Goal: Task Accomplishment & Management: Complete application form

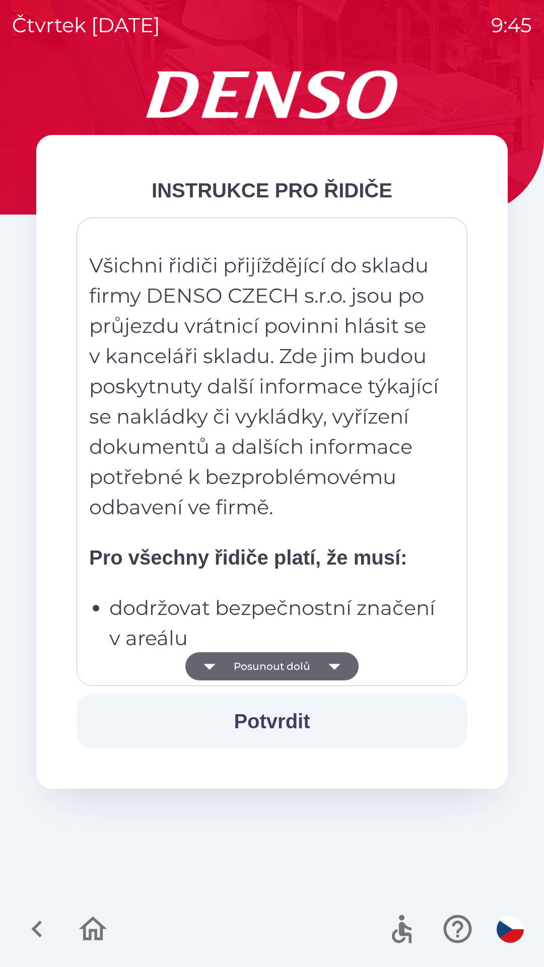
click at [304, 661] on button "Posunout dolů" at bounding box center [271, 666] width 173 height 28
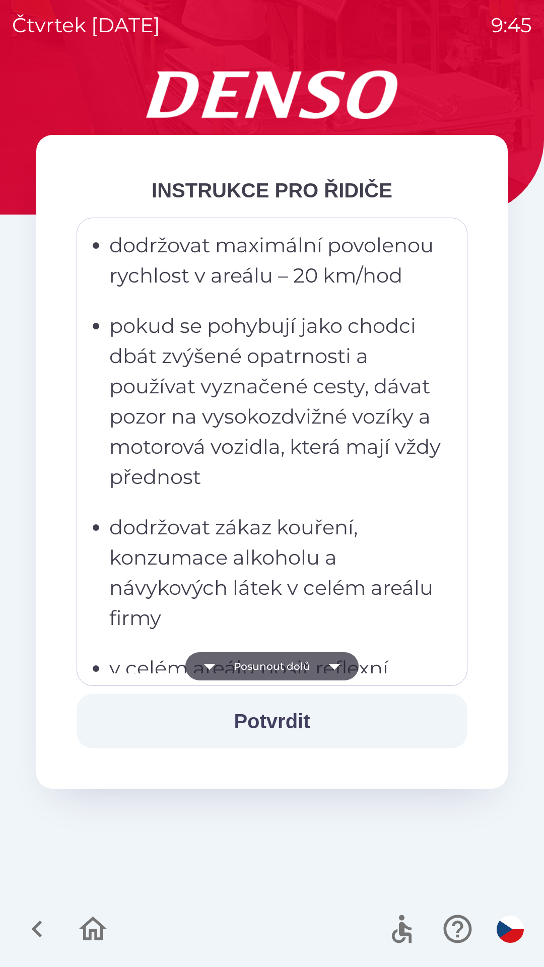
click at [313, 665] on button "Posunout dolů" at bounding box center [271, 666] width 173 height 28
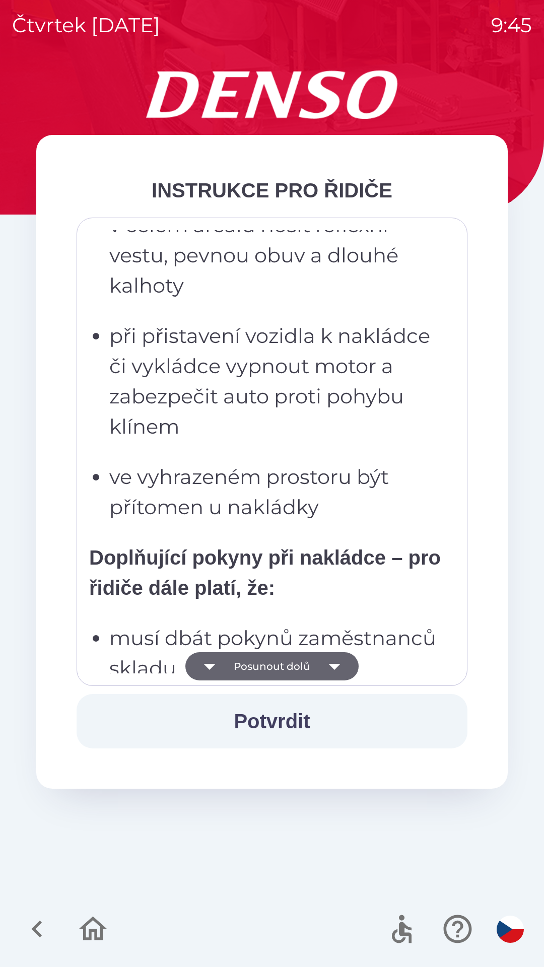
click at [315, 668] on button "Posunout dolů" at bounding box center [271, 666] width 173 height 28
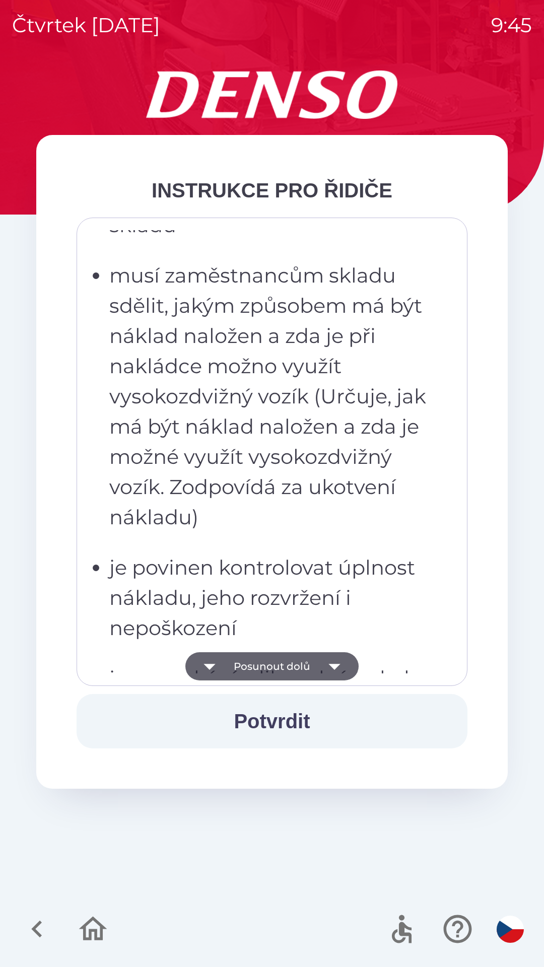
click at [316, 674] on button "Posunout dolů" at bounding box center [271, 666] width 173 height 28
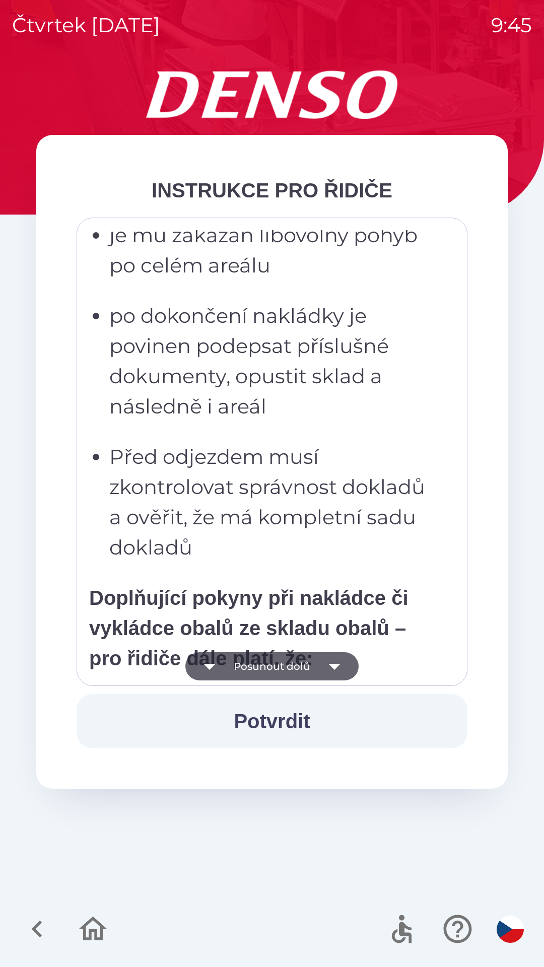
click at [320, 672] on icon "button" at bounding box center [334, 666] width 28 height 28
click at [322, 670] on icon "button" at bounding box center [334, 666] width 28 height 28
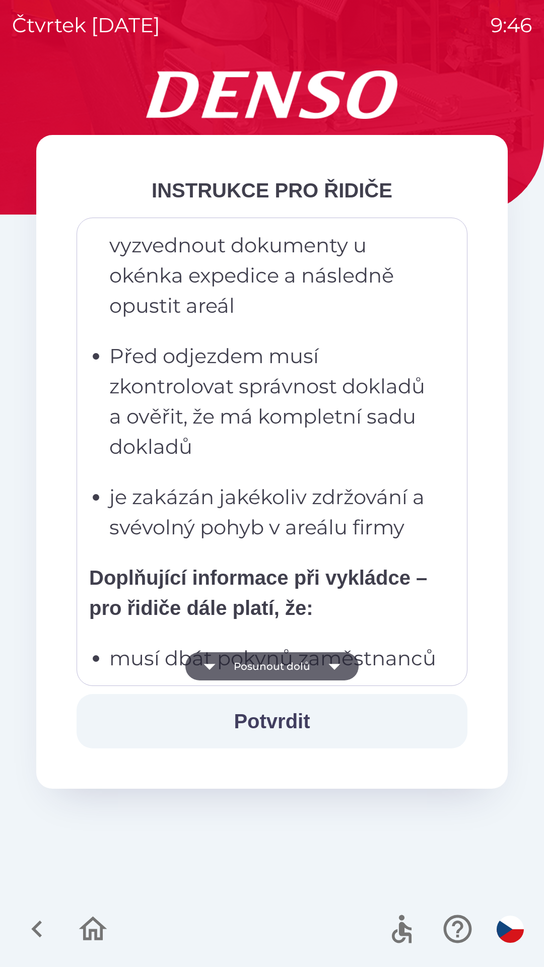
click at [324, 670] on icon "button" at bounding box center [334, 666] width 28 height 28
click at [328, 669] on icon "button" at bounding box center [334, 666] width 28 height 28
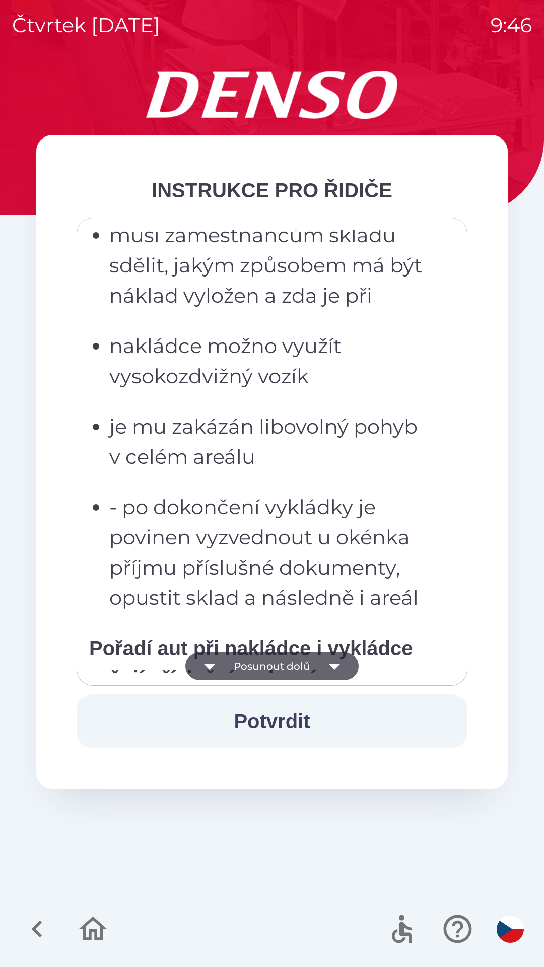
click at [332, 664] on icon "button" at bounding box center [334, 666] width 28 height 28
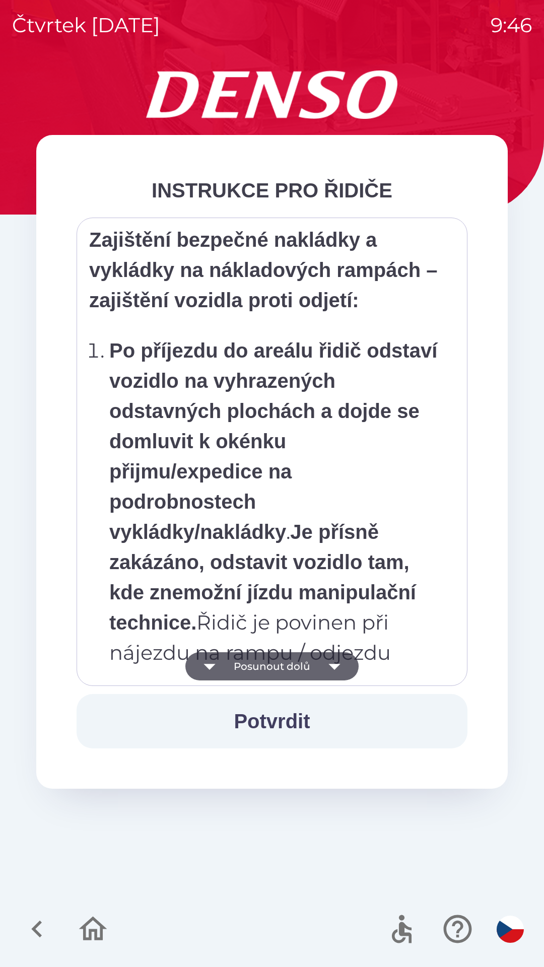
click at [335, 667] on icon "button" at bounding box center [335, 667] width 12 height 6
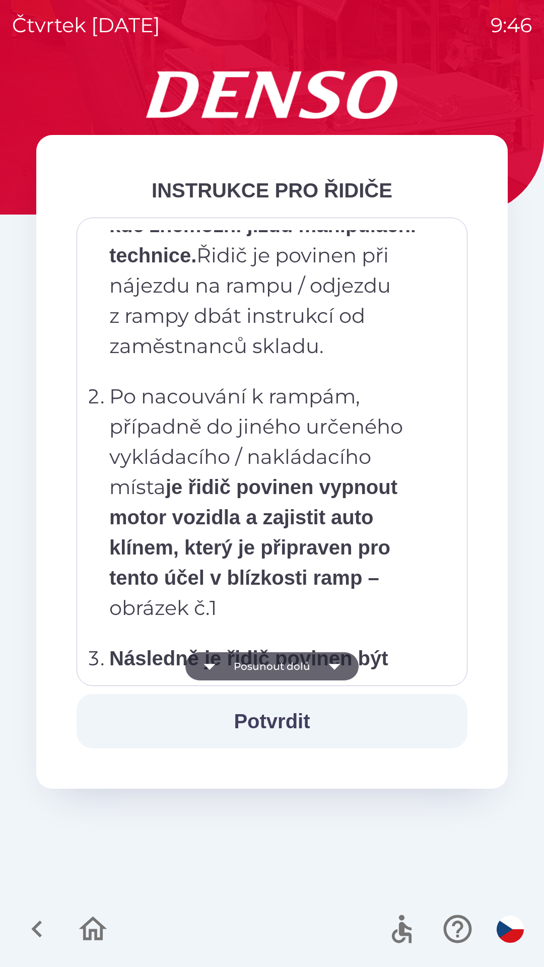
click at [341, 664] on icon "button" at bounding box center [334, 666] width 28 height 28
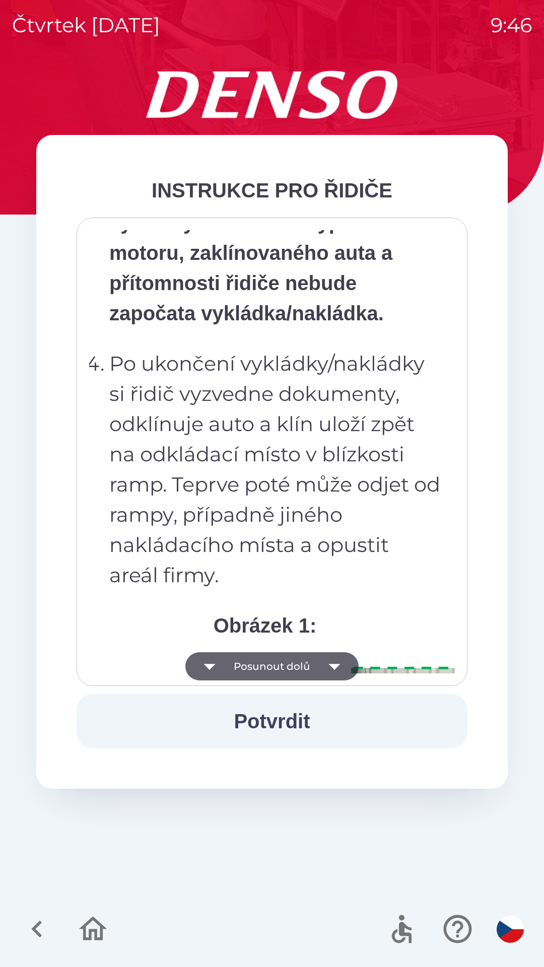
click at [343, 665] on icon "button" at bounding box center [334, 666] width 28 height 28
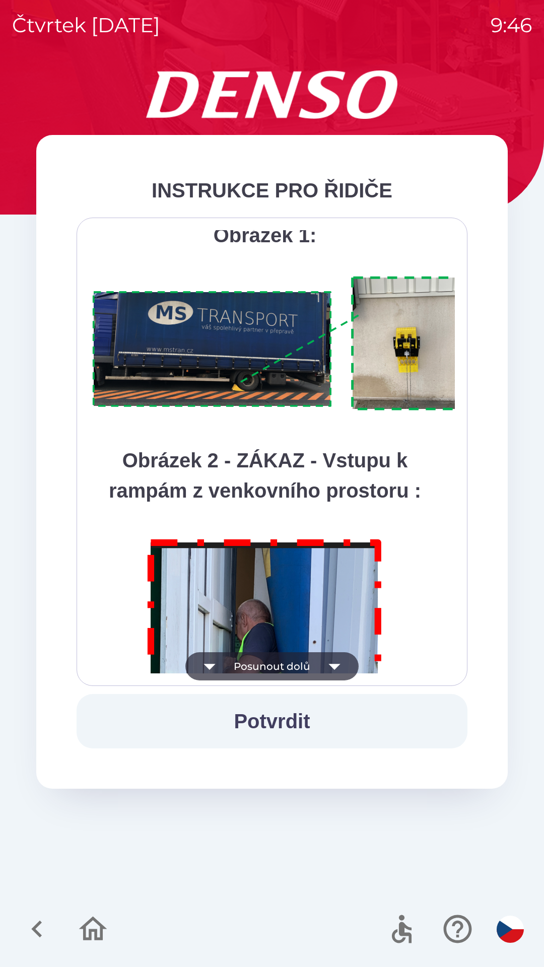
click at [332, 666] on icon "button" at bounding box center [335, 667] width 12 height 6
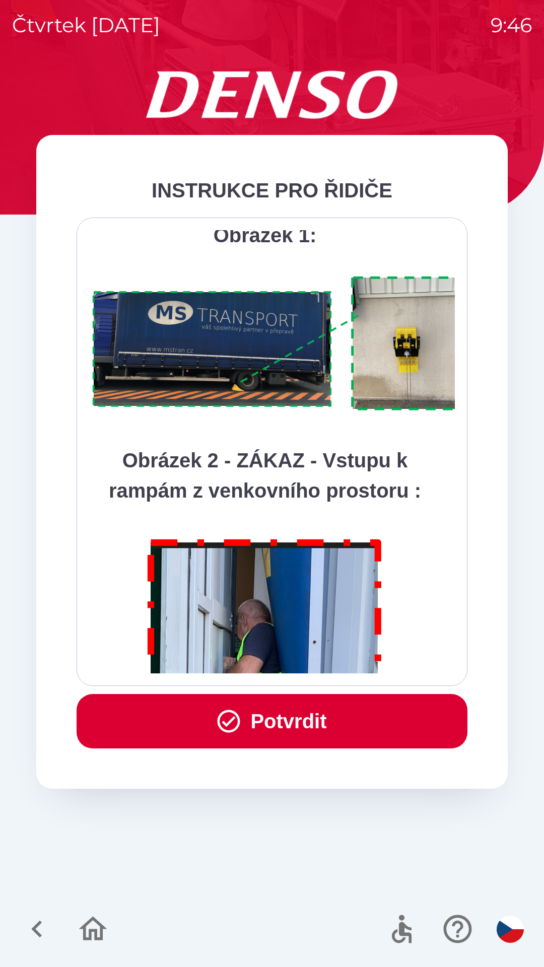
scroll to position [5662, 0]
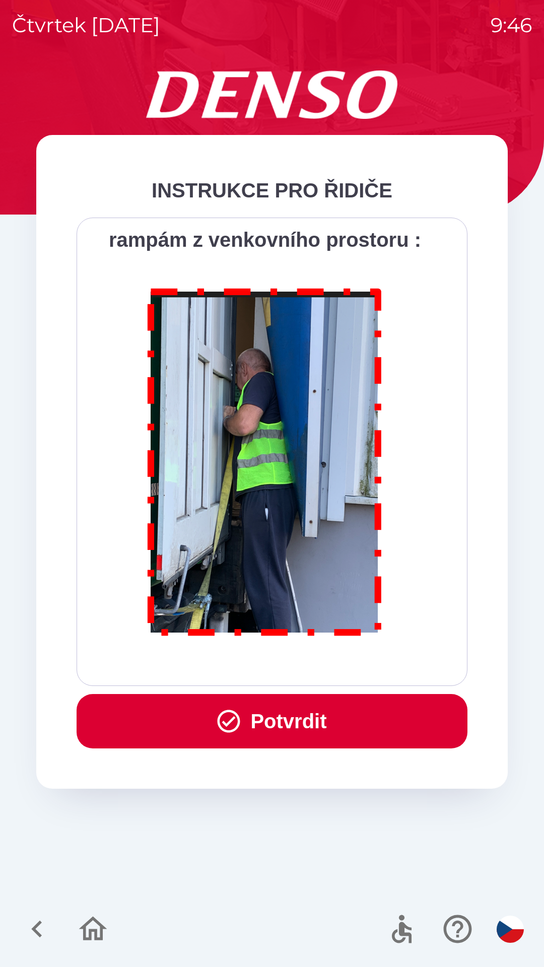
click at [316, 724] on button "Potvrdit" at bounding box center [272, 721] width 391 height 54
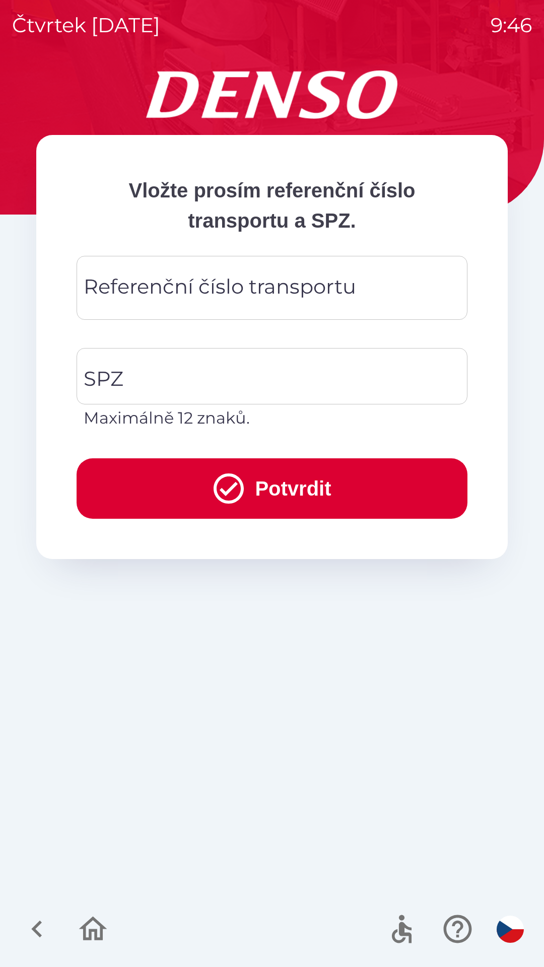
click at [277, 298] on div "Referenční číslo transportu Referenční číslo transportu" at bounding box center [272, 288] width 391 height 64
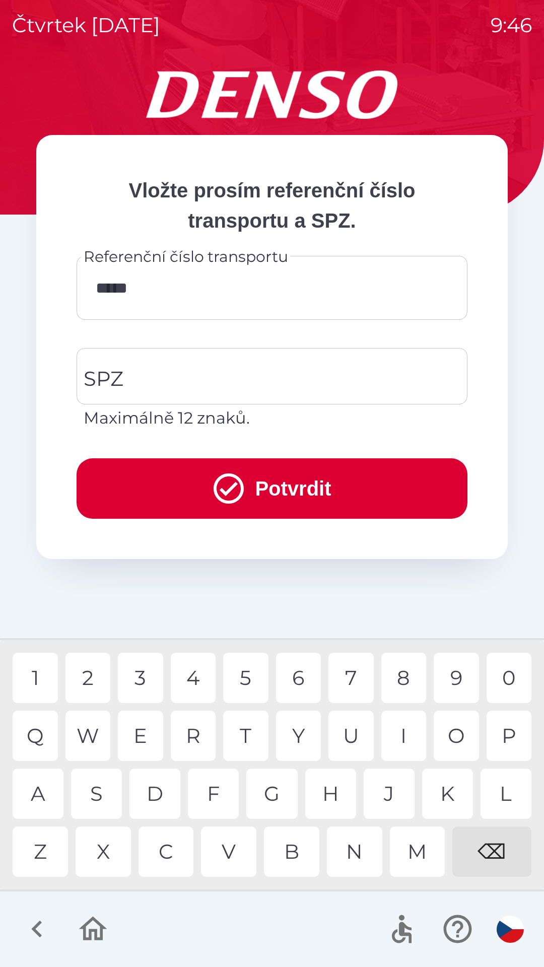
click at [515, 673] on div "0" at bounding box center [509, 678] width 45 height 50
click at [511, 679] on div "0" at bounding box center [509, 678] width 45 height 50
type input "*******"
click at [182, 372] on input "SPZ" at bounding box center [264, 376] width 367 height 47
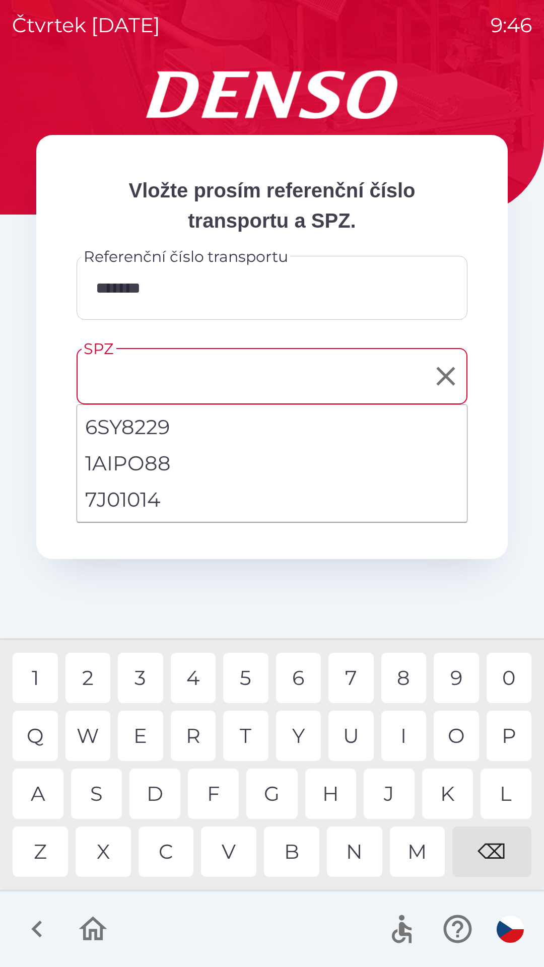
click at [164, 504] on li "7J01014" at bounding box center [272, 500] width 390 height 36
type input "*******"
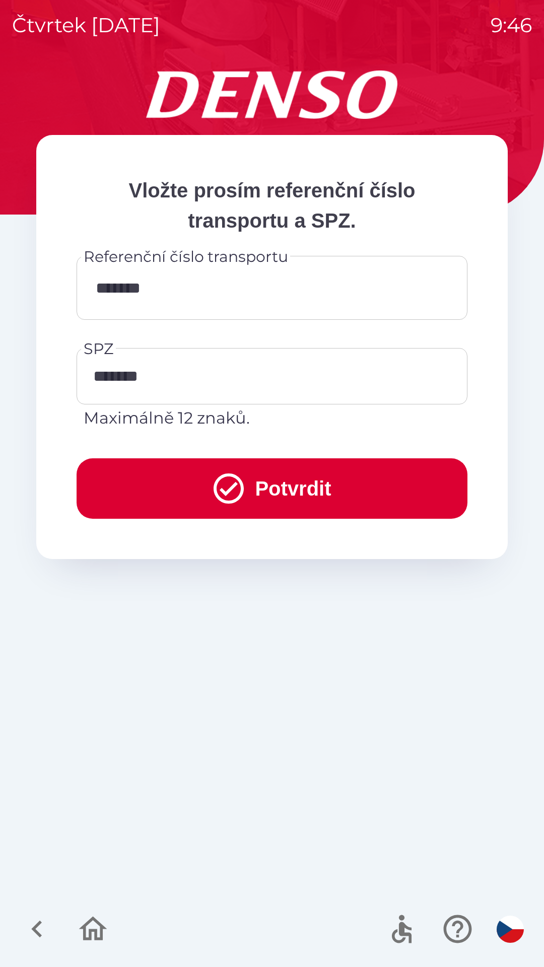
click at [310, 487] on button "Potvrdit" at bounding box center [272, 489] width 391 height 60
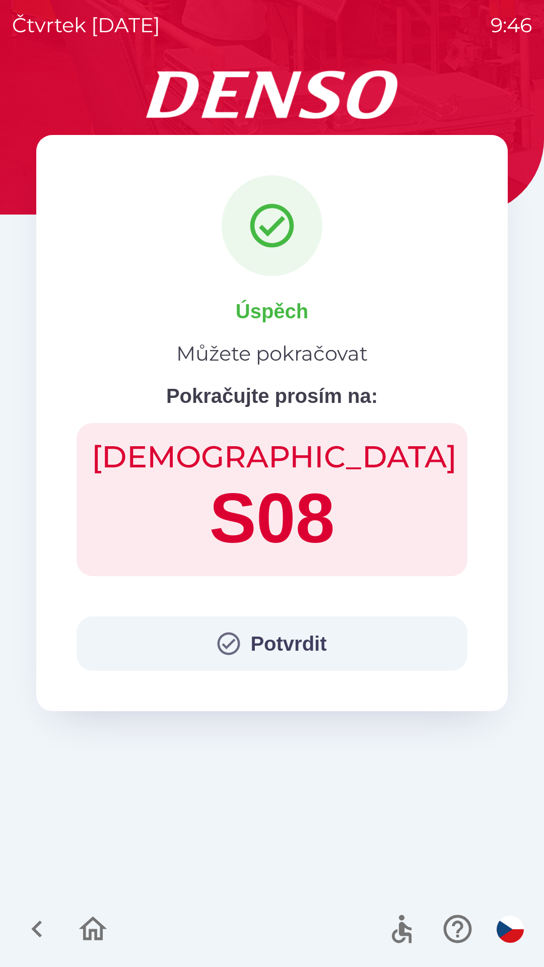
click at [308, 644] on button "Potvrdit" at bounding box center [272, 644] width 391 height 54
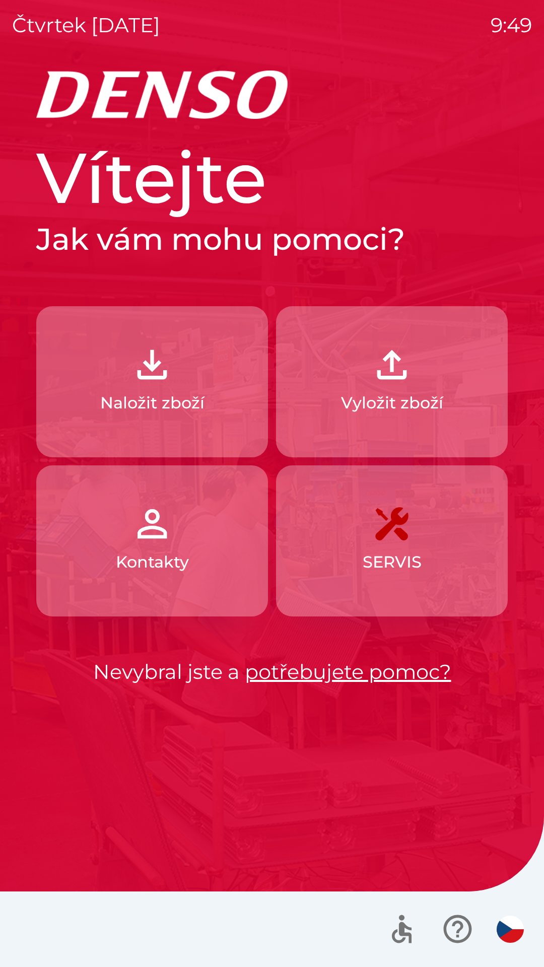
click at [213, 407] on button "Naložit zboží" at bounding box center [152, 381] width 232 height 151
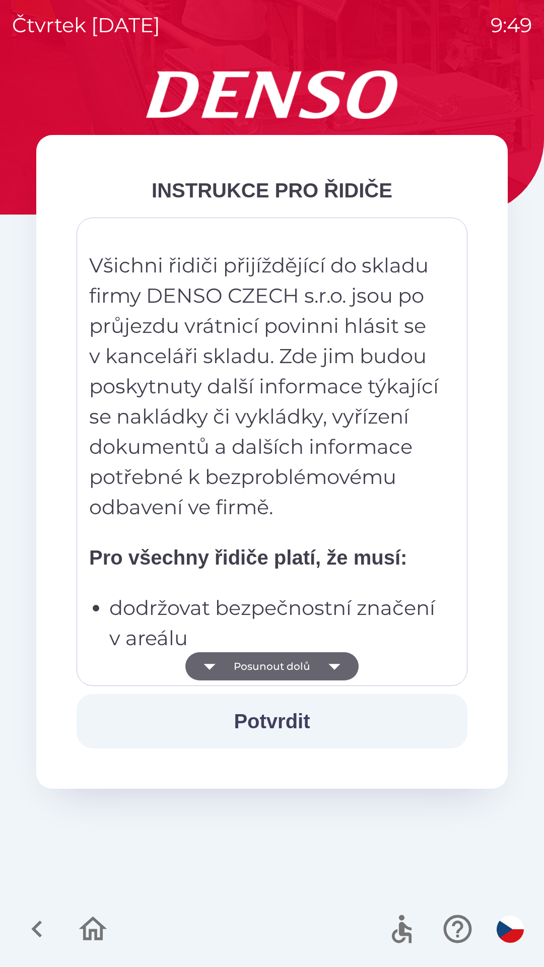
click at [330, 673] on icon "button" at bounding box center [334, 666] width 28 height 28
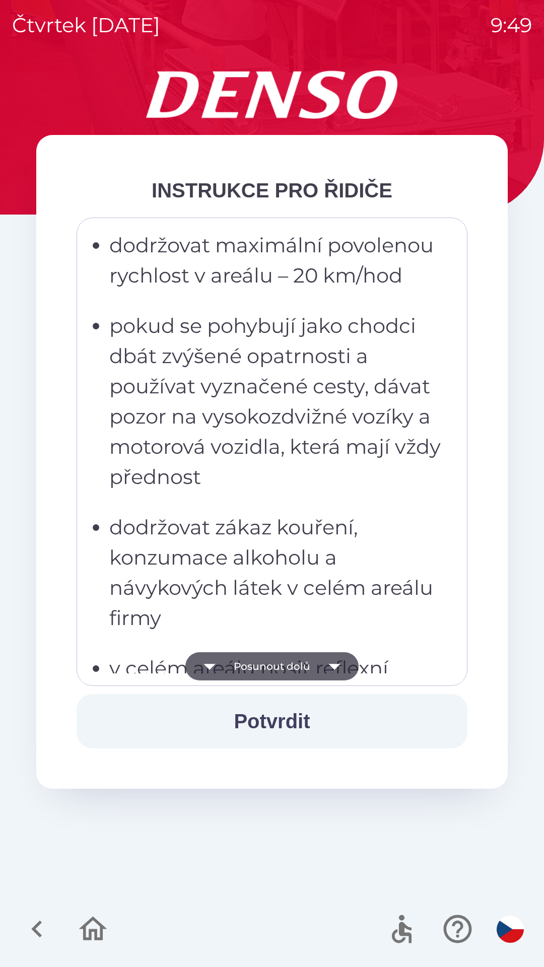
click at [329, 663] on icon "button" at bounding box center [334, 666] width 28 height 28
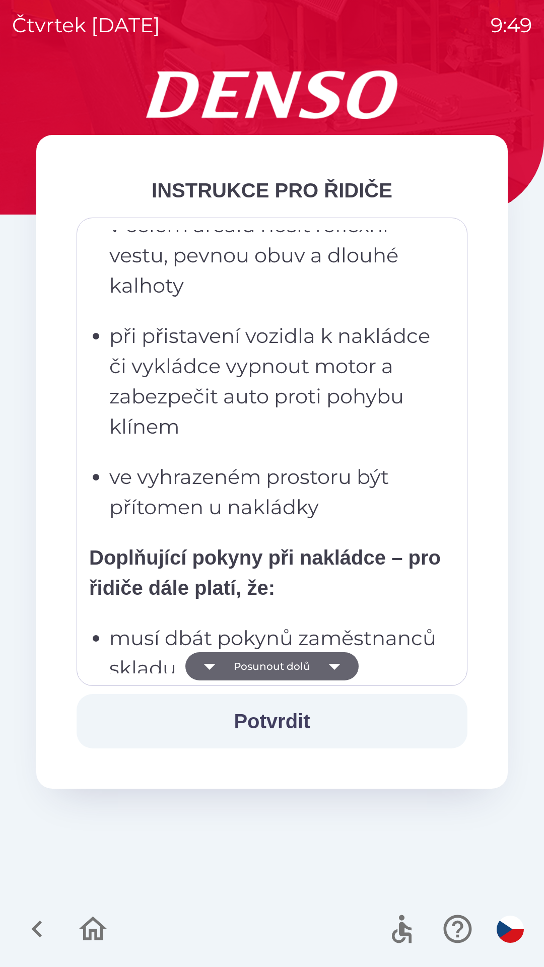
click at [332, 665] on icon "button" at bounding box center [335, 667] width 12 height 6
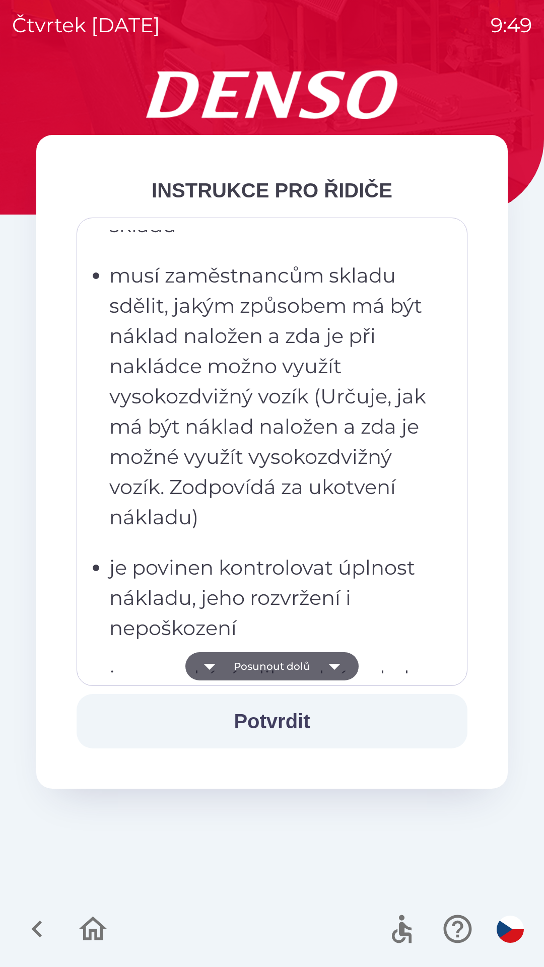
click at [329, 669] on icon "button" at bounding box center [334, 666] width 28 height 28
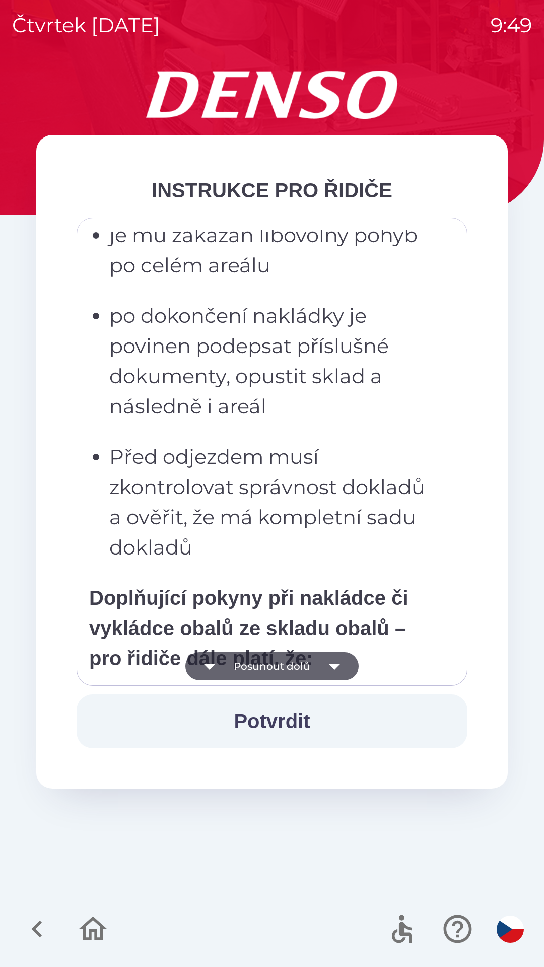
click at [331, 670] on icon "button" at bounding box center [334, 666] width 28 height 28
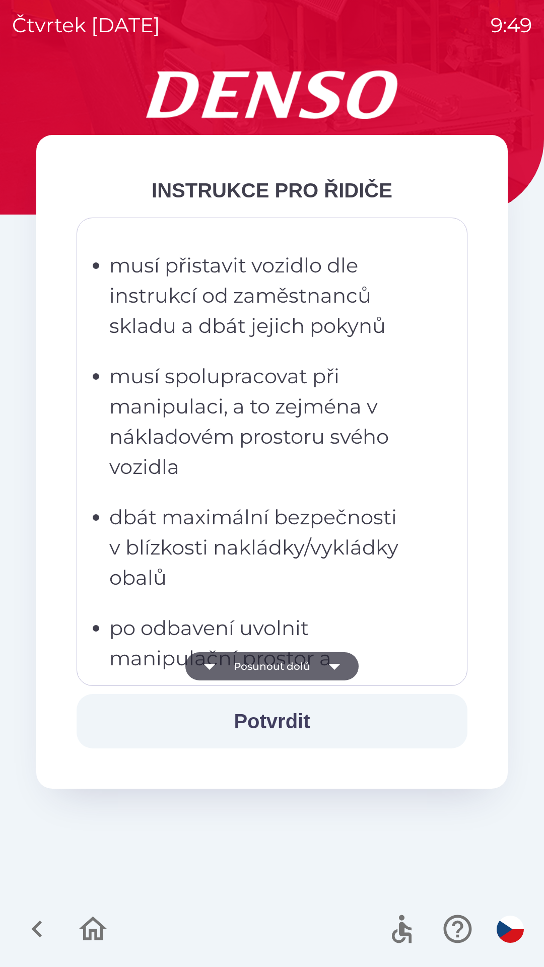
click at [337, 668] on icon "button" at bounding box center [334, 666] width 28 height 28
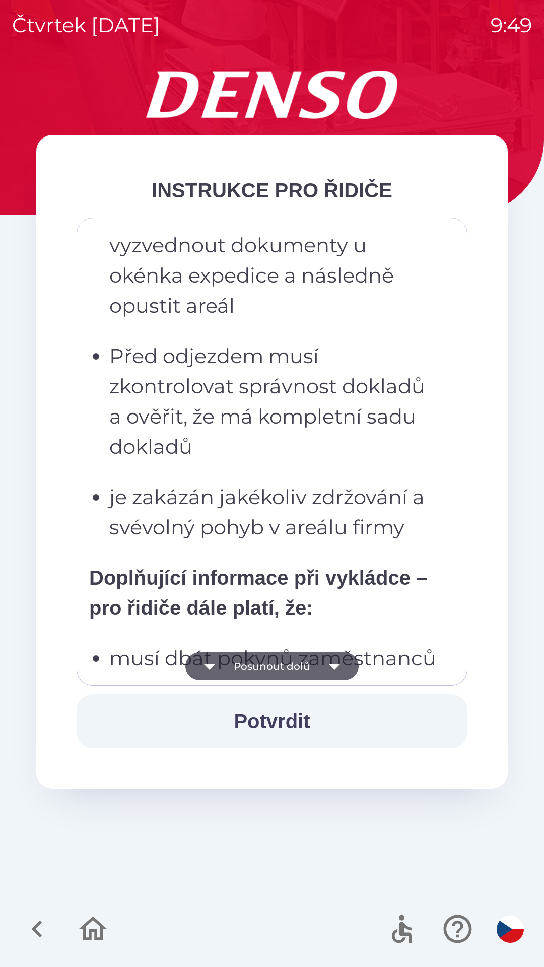
click at [338, 667] on icon "button" at bounding box center [334, 666] width 28 height 28
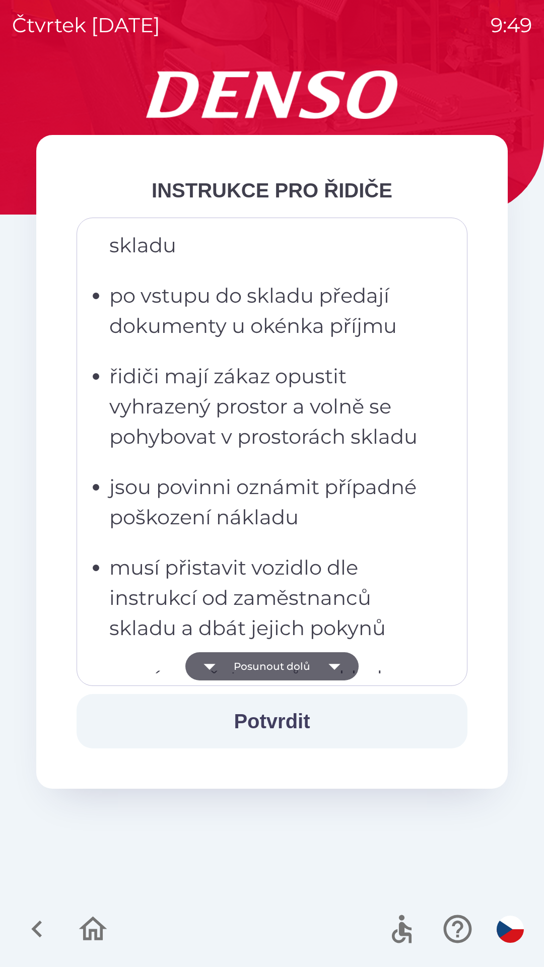
click at [339, 665] on icon "button" at bounding box center [335, 667] width 12 height 6
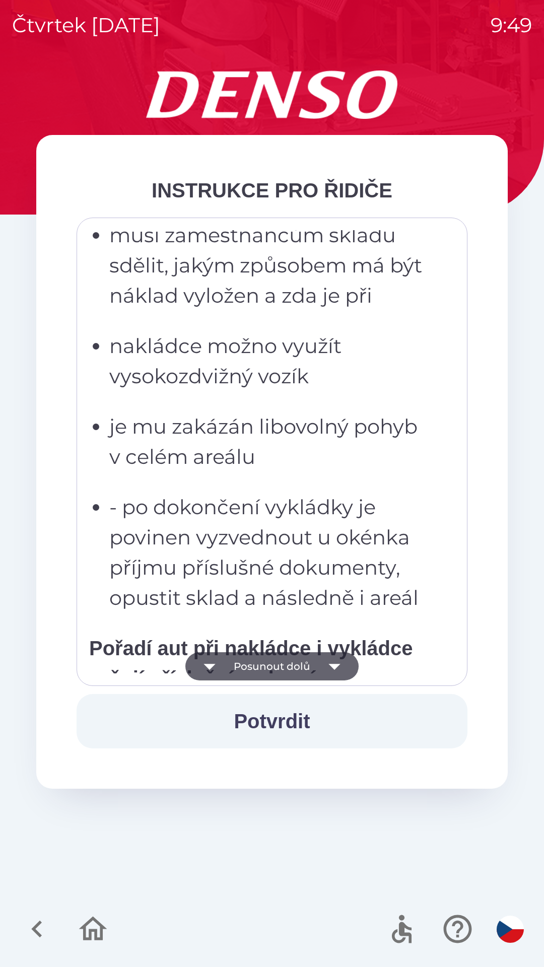
click at [335, 666] on icon "button" at bounding box center [335, 667] width 12 height 6
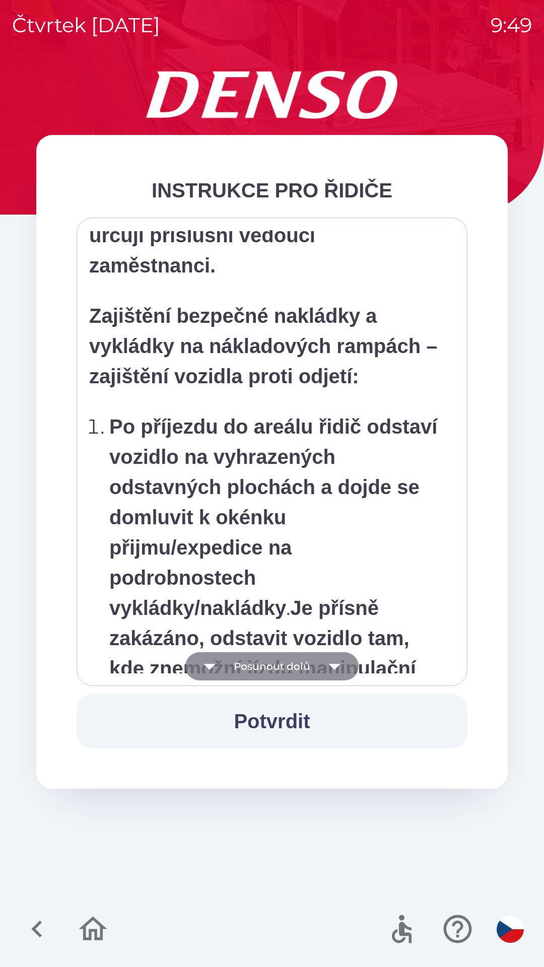
click at [339, 666] on icon "button" at bounding box center [334, 666] width 28 height 28
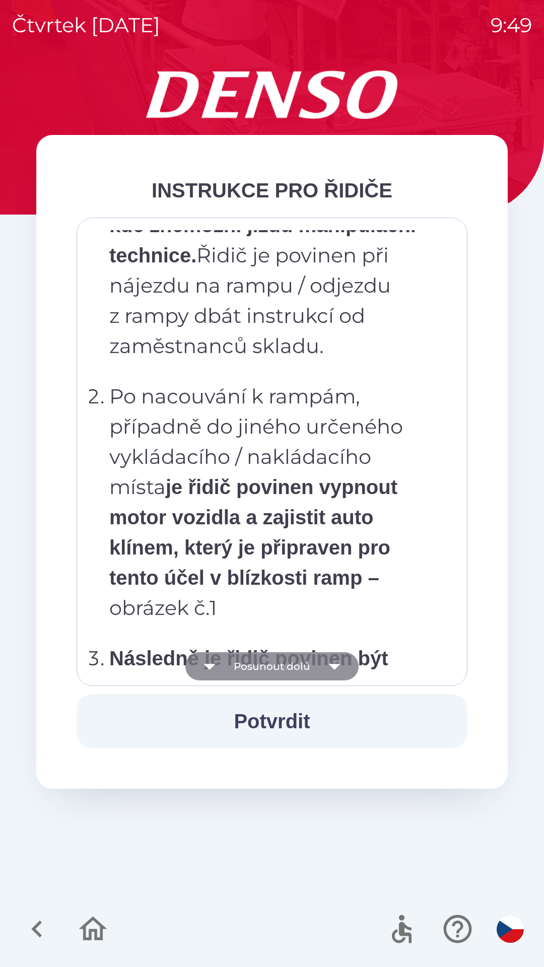
click at [341, 666] on icon "button" at bounding box center [334, 666] width 28 height 28
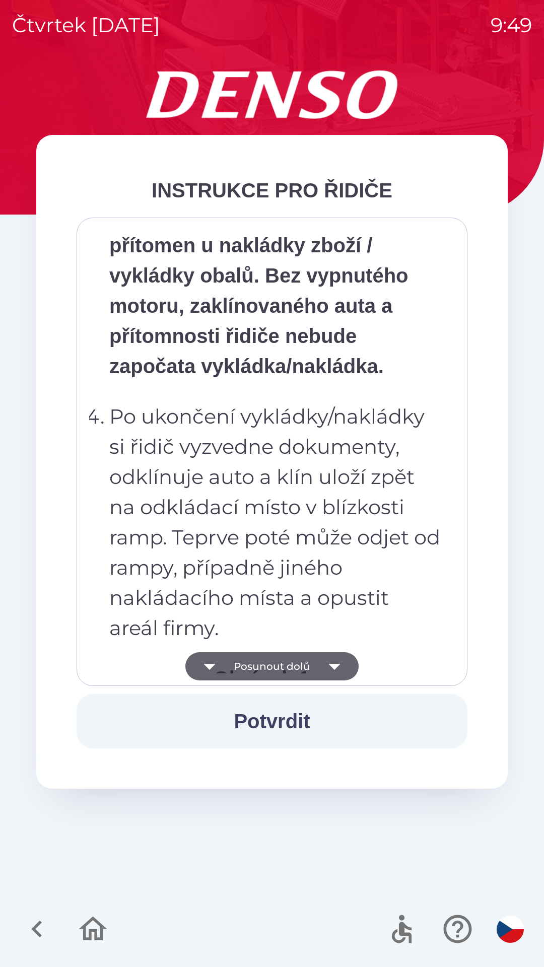
click at [338, 665] on icon "button" at bounding box center [335, 667] width 12 height 6
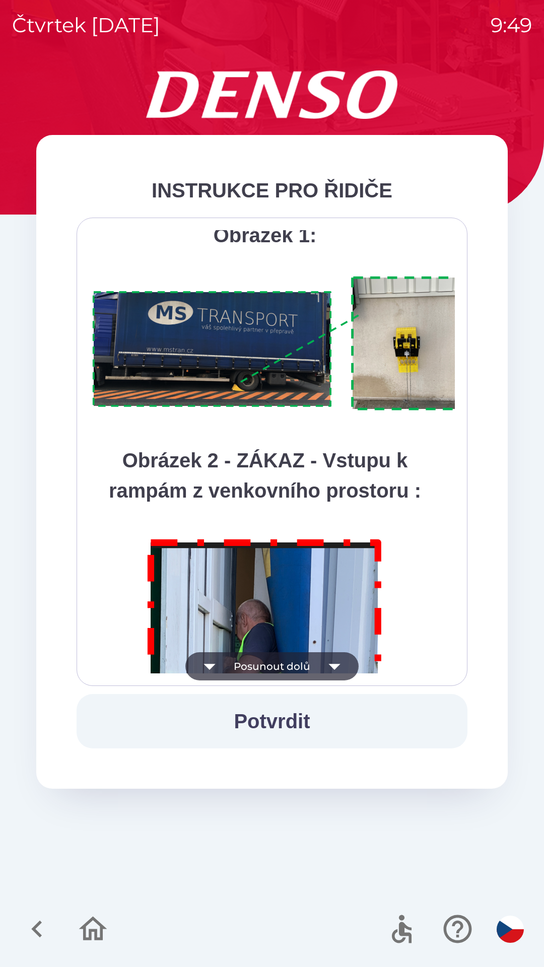
click at [337, 665] on icon "button" at bounding box center [335, 667] width 12 height 6
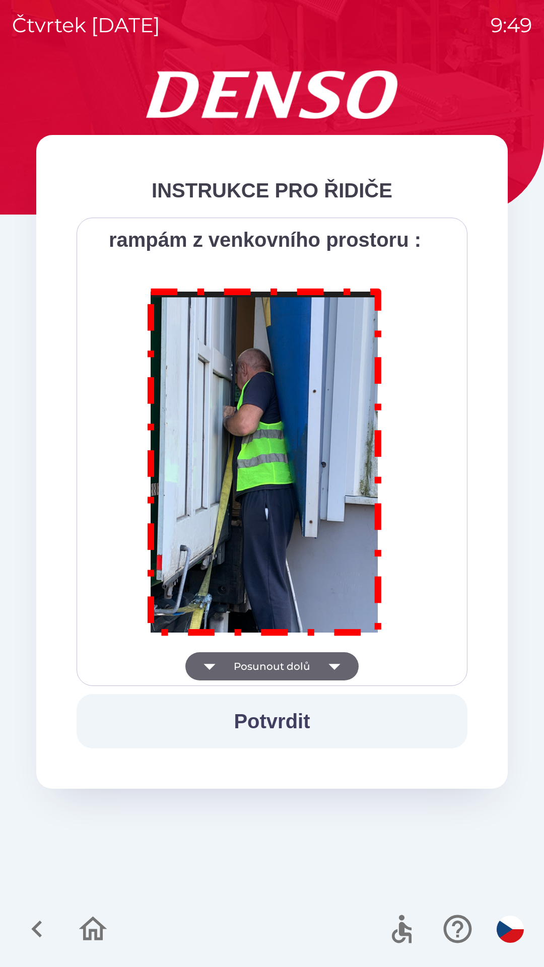
click at [333, 663] on div "Všichni řidiči přijíždějící do skladu firmy DENSO CZECH s.r.o. jsou po průjezdu…" at bounding box center [272, 451] width 366 height 443
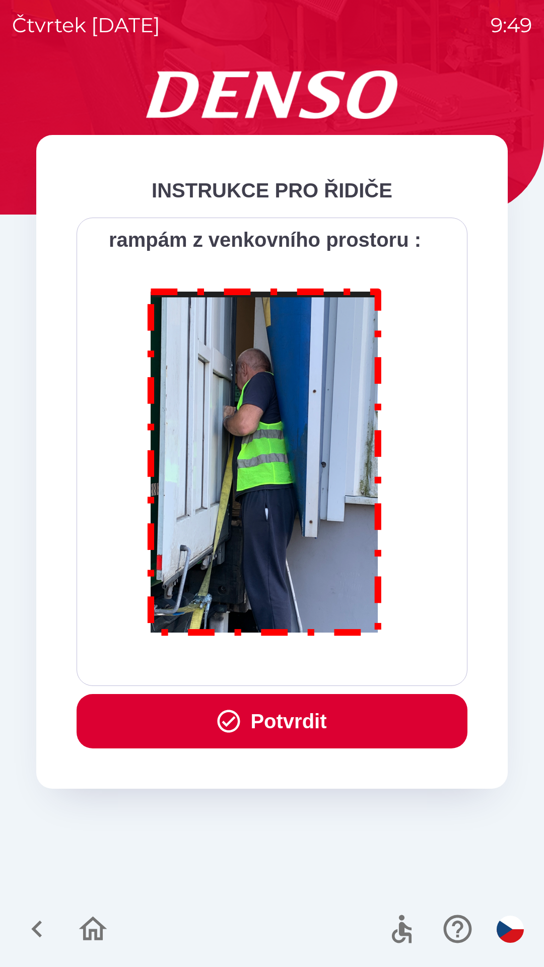
click at [320, 717] on button "Potvrdit" at bounding box center [272, 721] width 391 height 54
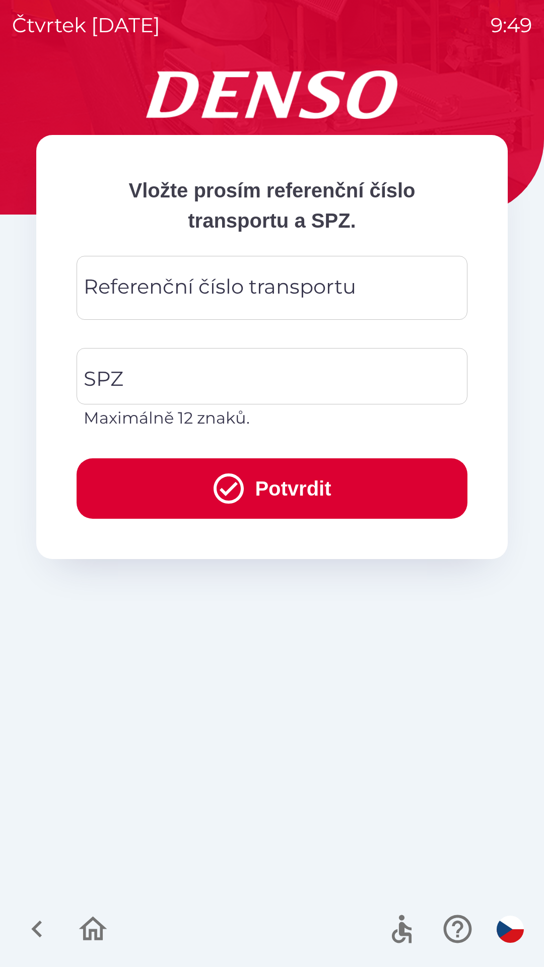
click at [334, 281] on div "Referenční číslo transportu Referenční číslo transportu" at bounding box center [272, 288] width 391 height 64
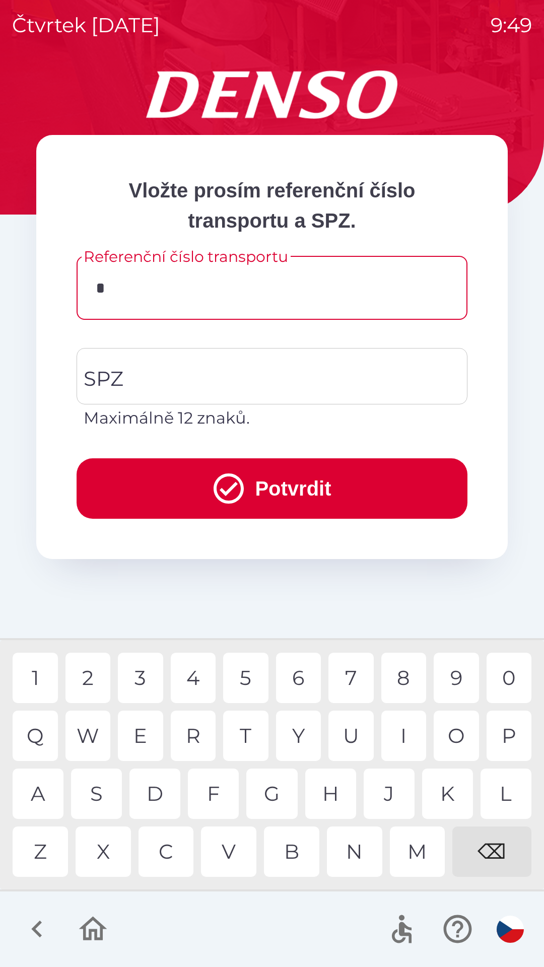
click at [178, 852] on div "C" at bounding box center [166, 852] width 55 height 50
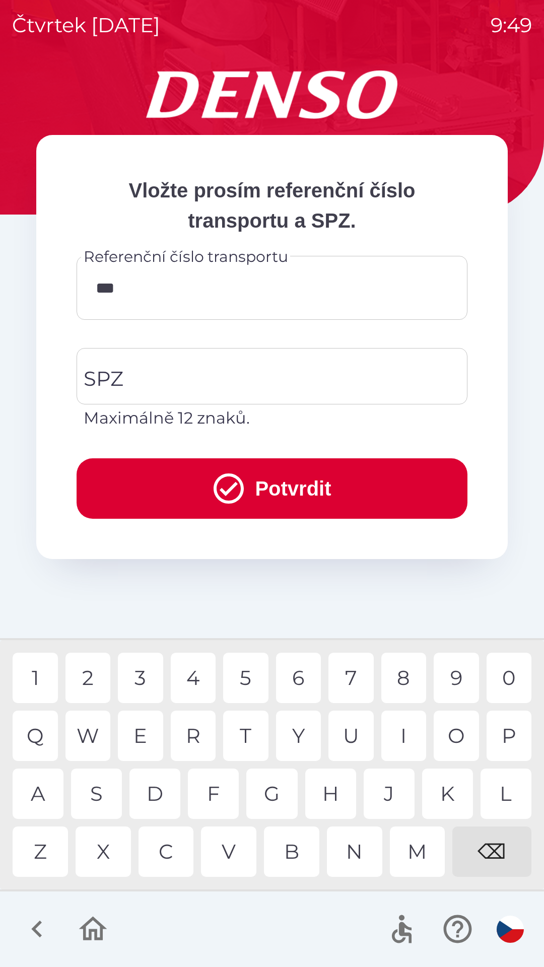
click at [301, 859] on div "B" at bounding box center [291, 852] width 55 height 50
click at [148, 677] on div "3" at bounding box center [140, 678] width 45 height 50
click at [99, 742] on div "W" at bounding box center [88, 736] width 45 height 50
click at [198, 682] on div "4" at bounding box center [193, 678] width 45 height 50
type input "*********"
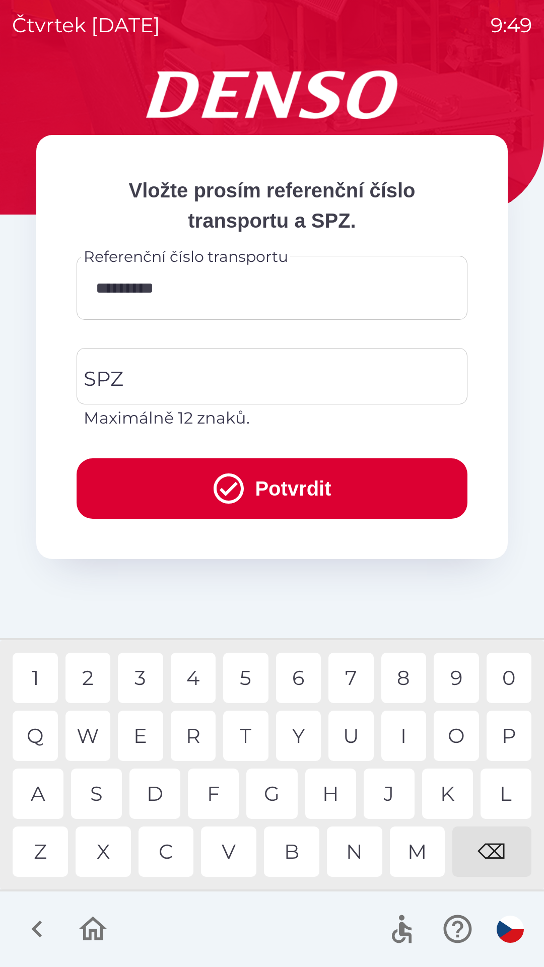
click at [506, 679] on div "0" at bounding box center [509, 678] width 45 height 50
click at [311, 372] on input "SPZ" at bounding box center [264, 376] width 367 height 47
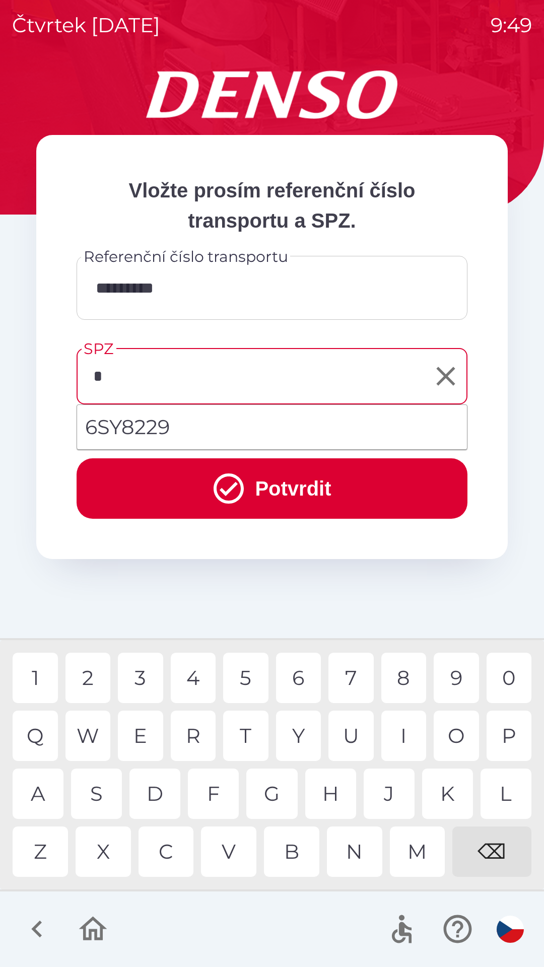
click at [298, 675] on div "6" at bounding box center [298, 678] width 45 height 50
type input "*******"
click at [510, 674] on div "0" at bounding box center [509, 678] width 45 height 50
click at [300, 492] on button "Potvrdit" at bounding box center [272, 489] width 391 height 60
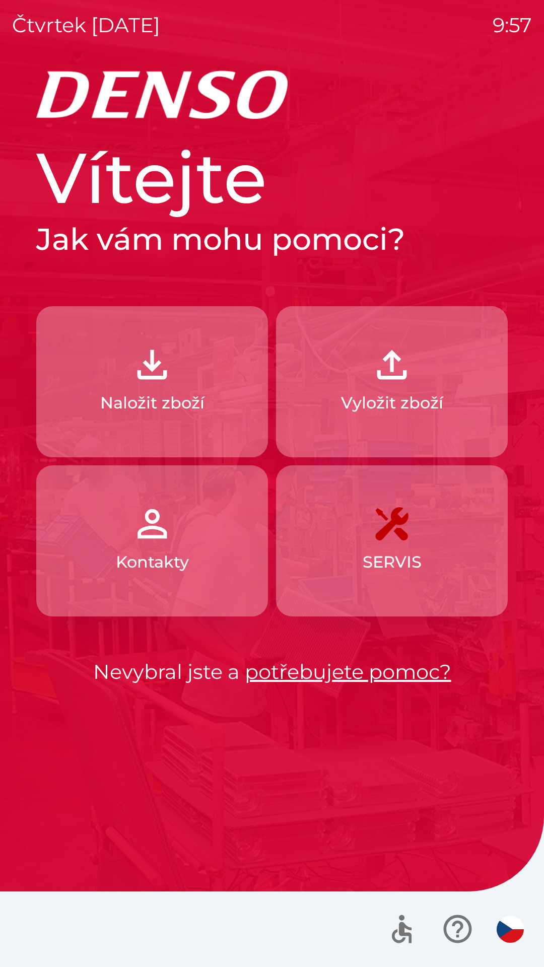
click at [198, 399] on p "Naložit zboží" at bounding box center [152, 403] width 104 height 24
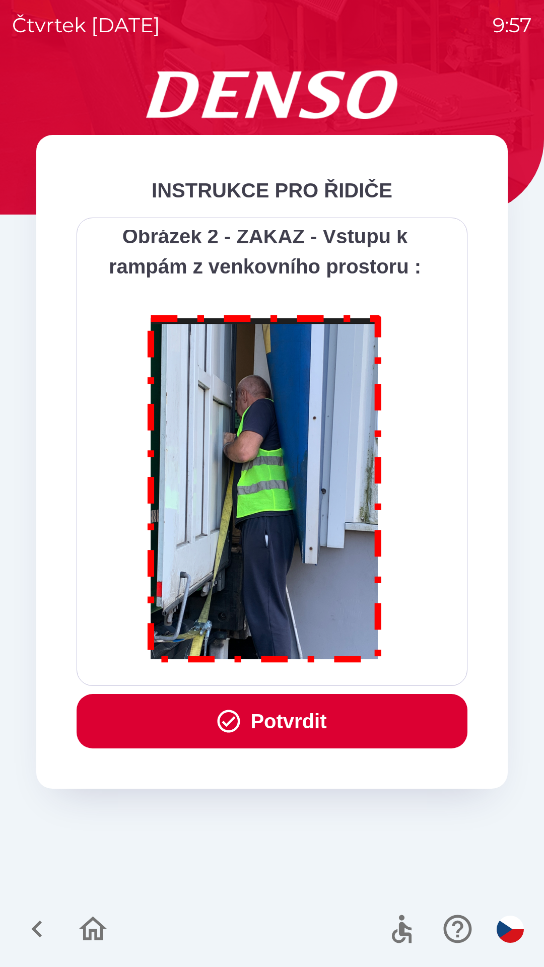
scroll to position [5662, 0]
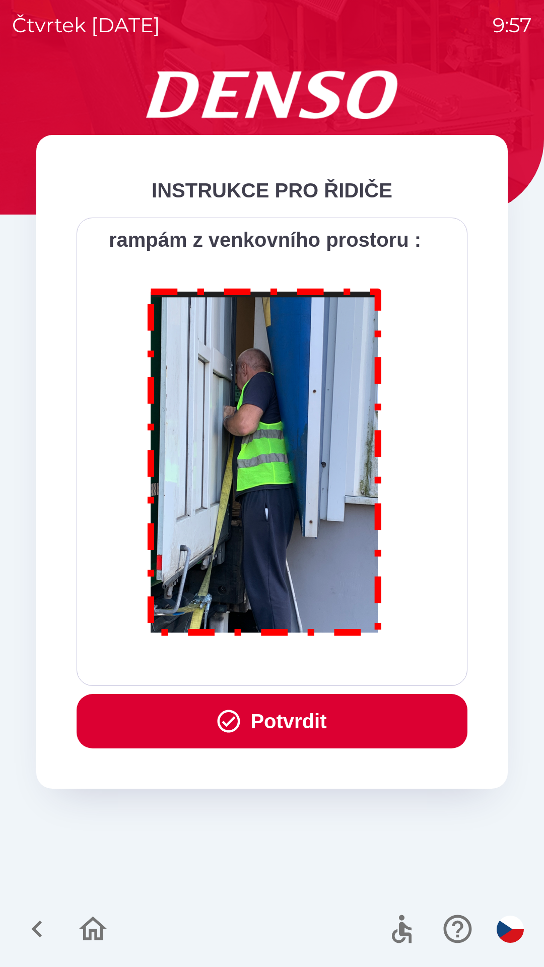
click at [310, 718] on button "Potvrdit" at bounding box center [272, 721] width 391 height 54
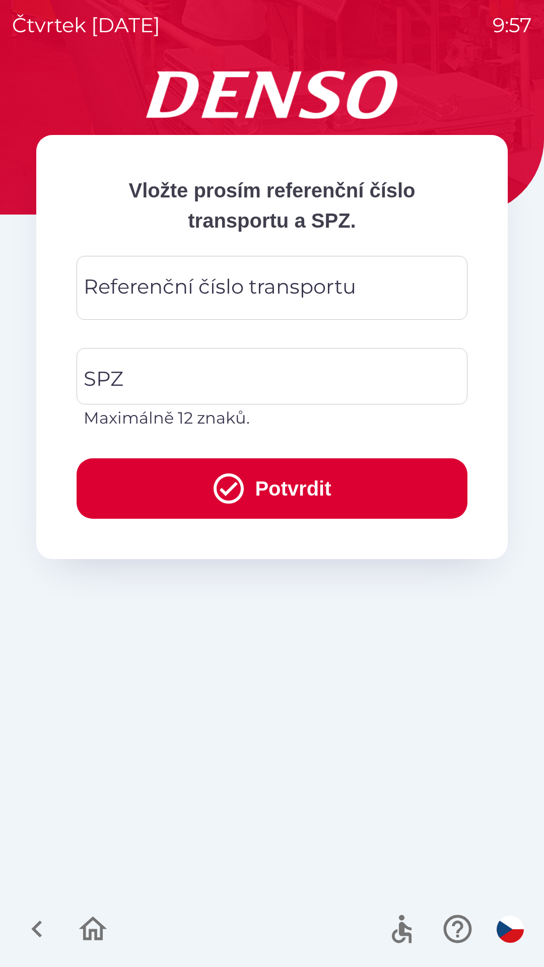
click at [298, 291] on div "Referenční číslo transportu Referenční číslo transportu" at bounding box center [272, 288] width 391 height 64
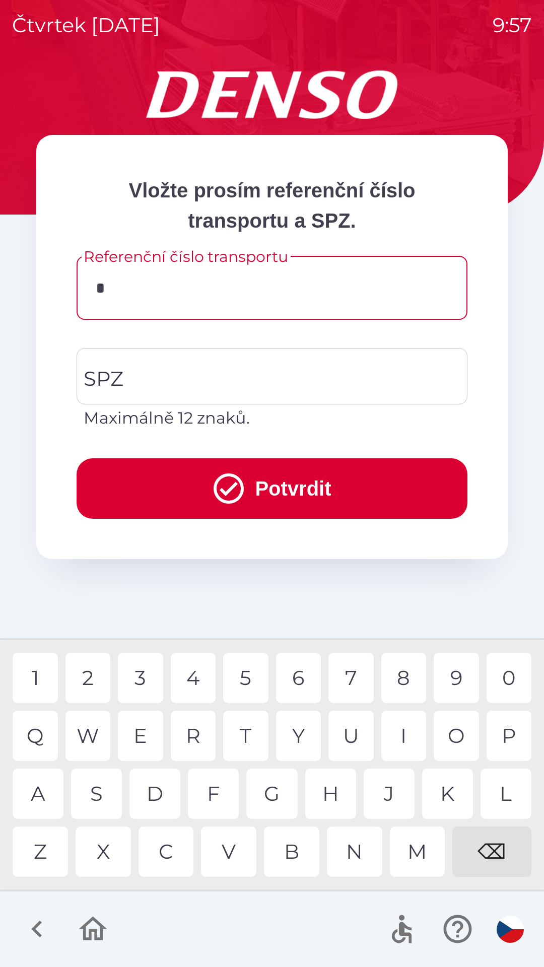
click at [149, 682] on div "3" at bounding box center [140, 678] width 45 height 50
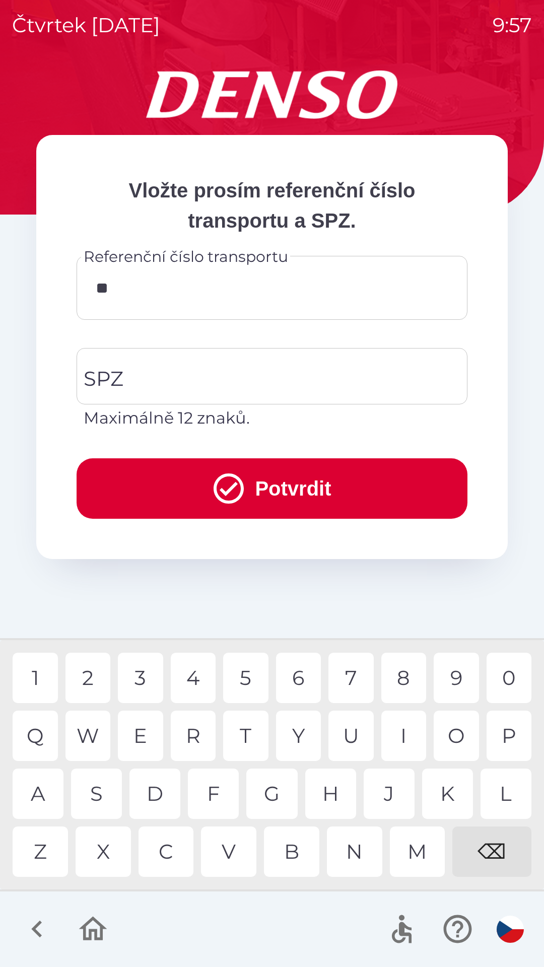
click at [199, 679] on div "4" at bounding box center [193, 678] width 45 height 50
type input "******"
click at [231, 373] on input "SPZ" at bounding box center [264, 376] width 367 height 47
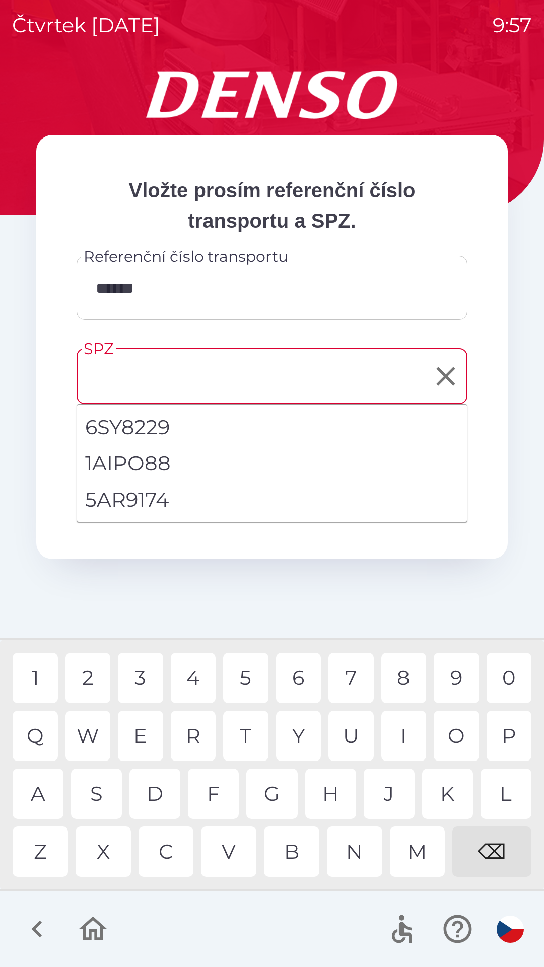
click at [161, 505] on li "5AR9174" at bounding box center [272, 500] width 390 height 36
type input "*******"
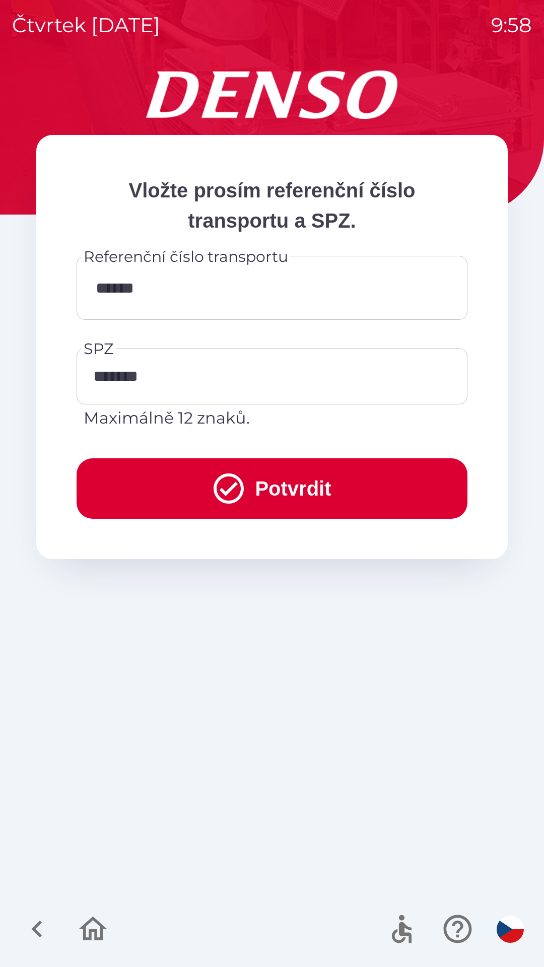
click at [340, 489] on button "Potvrdit" at bounding box center [272, 489] width 391 height 60
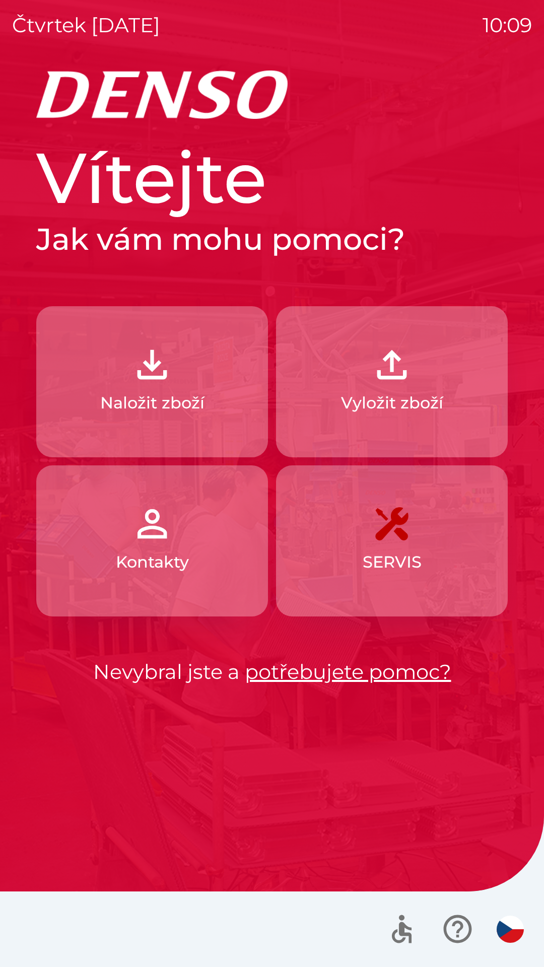
click at [399, 382] on img "button" at bounding box center [392, 365] width 44 height 44
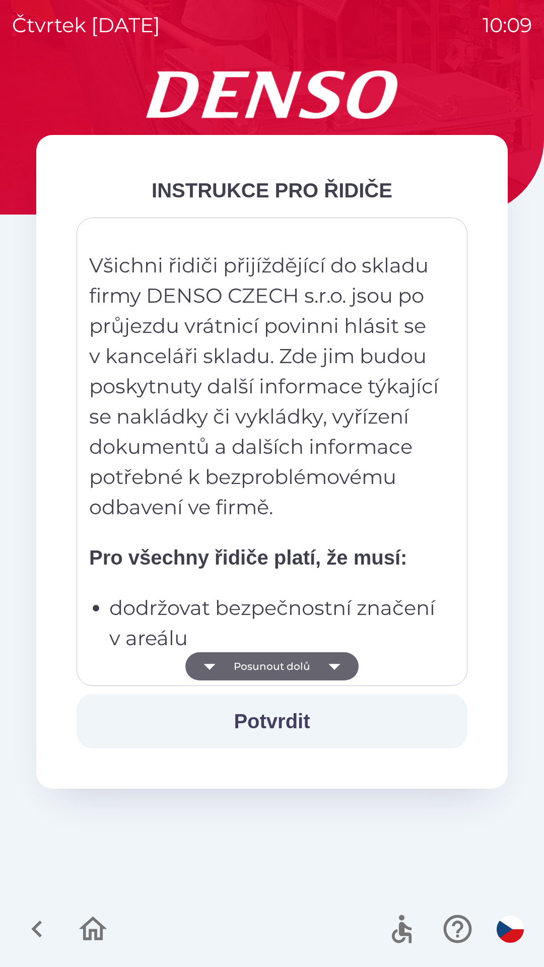
click at [287, 669] on button "Posunout dolů" at bounding box center [271, 666] width 173 height 28
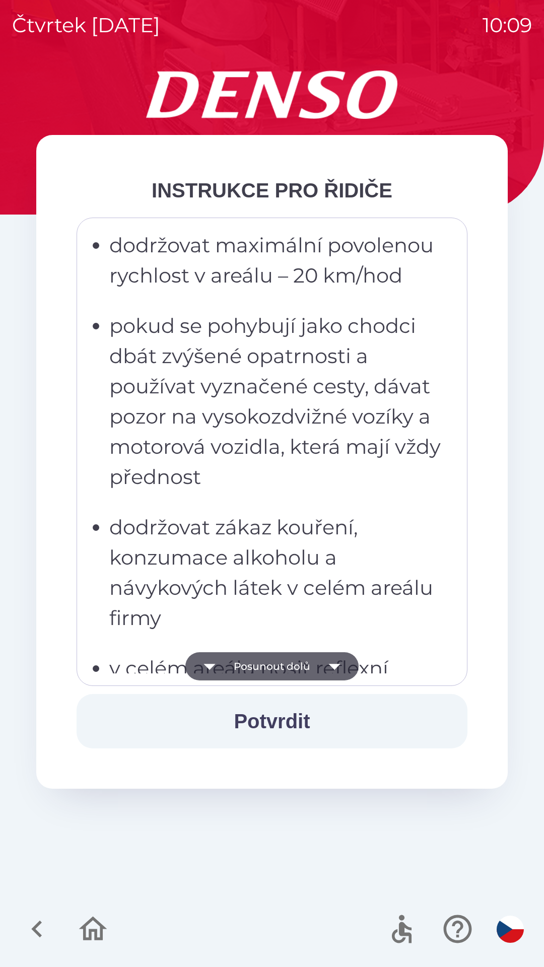
click at [300, 666] on button "Posunout dolů" at bounding box center [271, 666] width 173 height 28
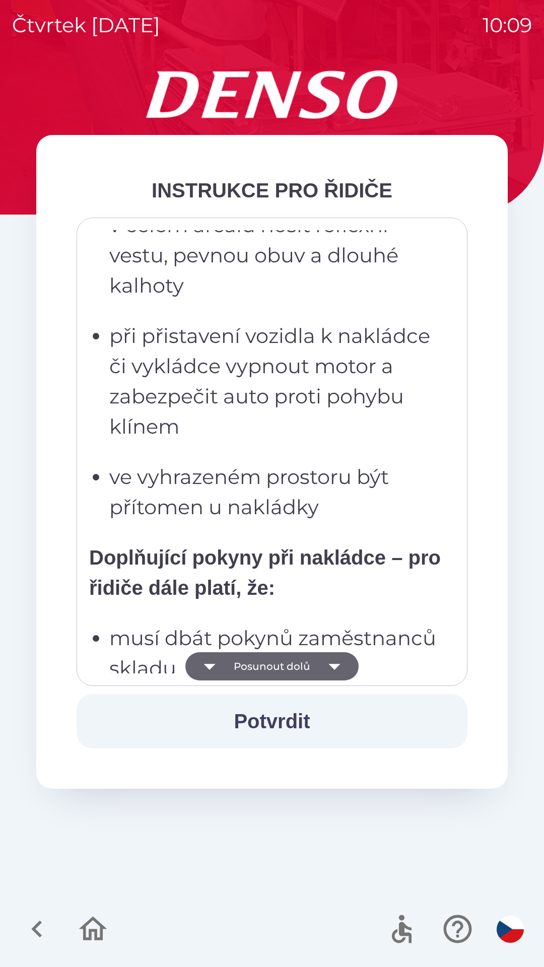
click at [302, 666] on button "Posunout dolů" at bounding box center [271, 666] width 173 height 28
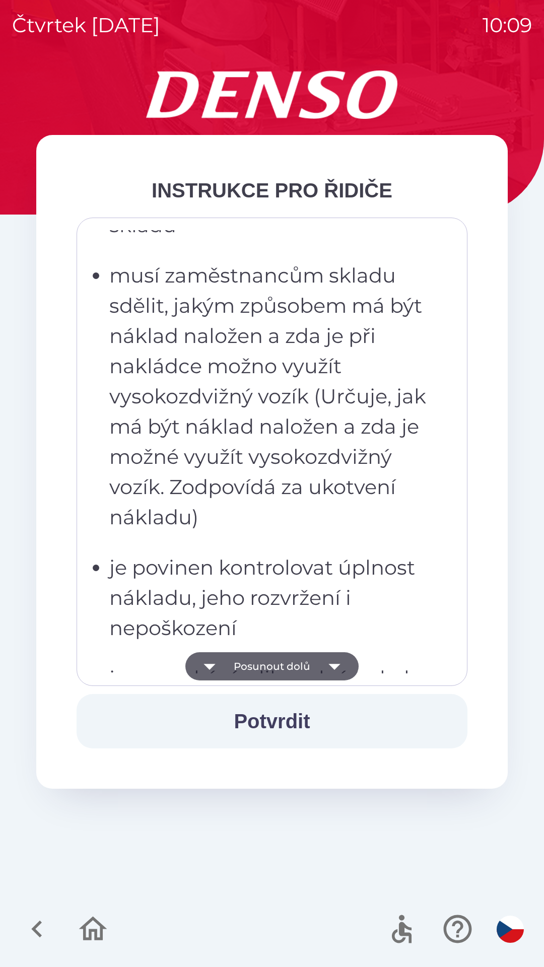
click at [304, 664] on button "Posunout dolů" at bounding box center [271, 666] width 173 height 28
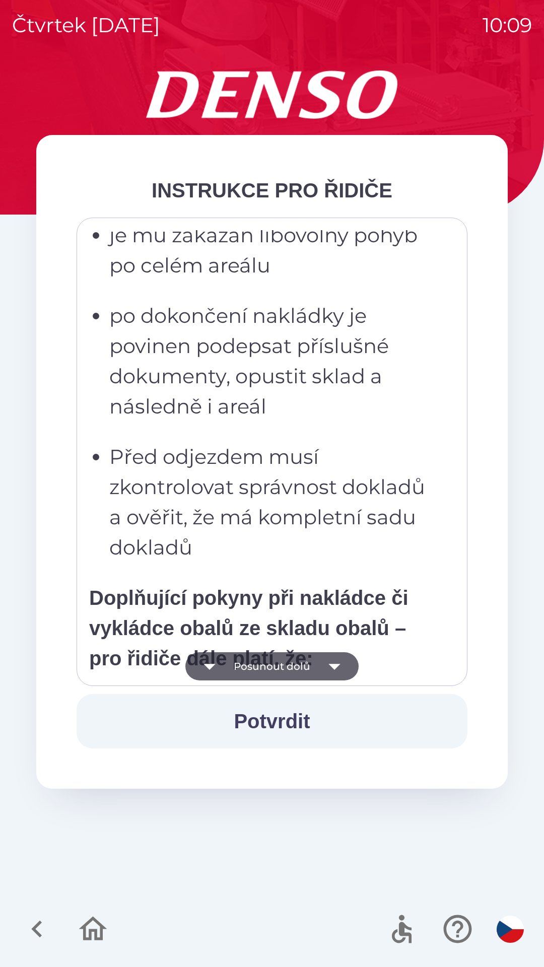
click at [298, 667] on button "Posunout dolů" at bounding box center [271, 666] width 173 height 28
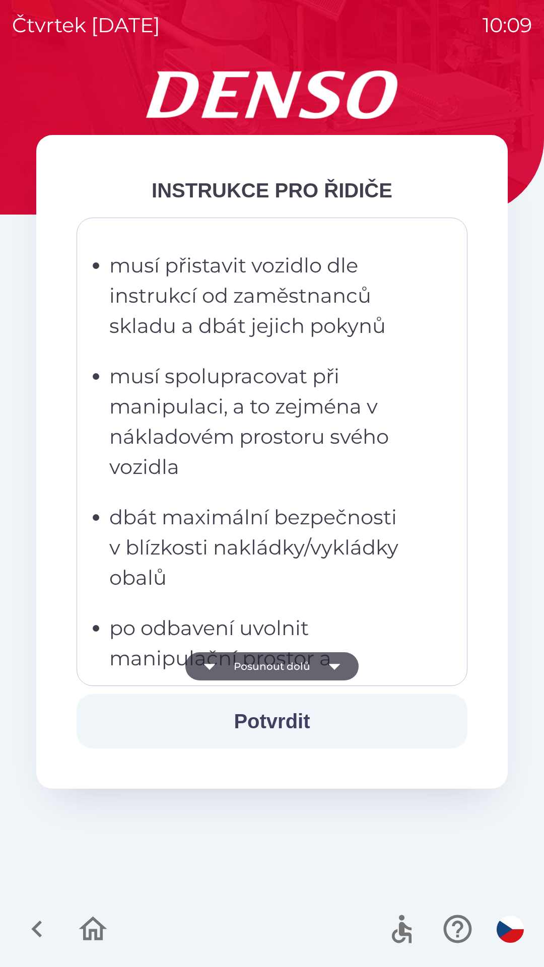
click at [293, 669] on button "Posunout dolů" at bounding box center [271, 666] width 173 height 28
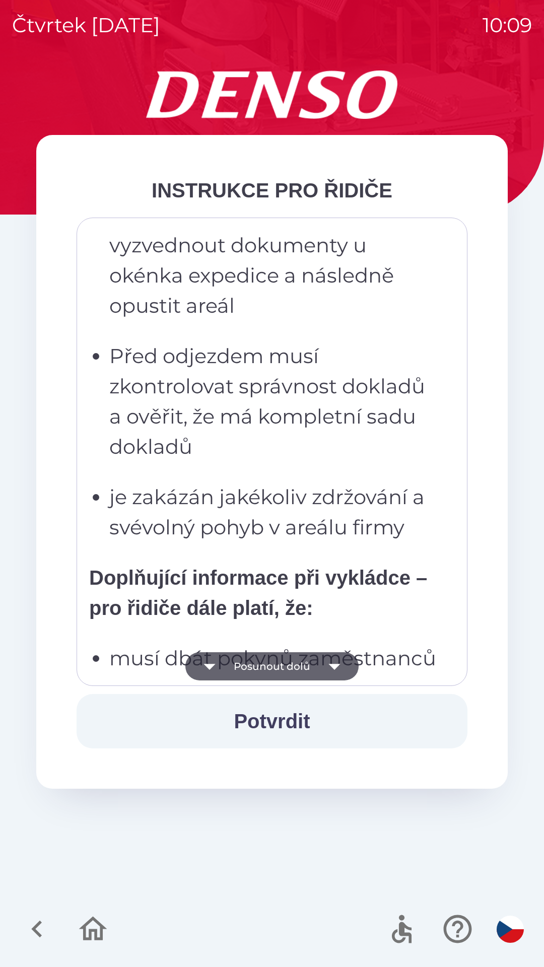
click at [290, 665] on button "Posunout dolů" at bounding box center [271, 666] width 173 height 28
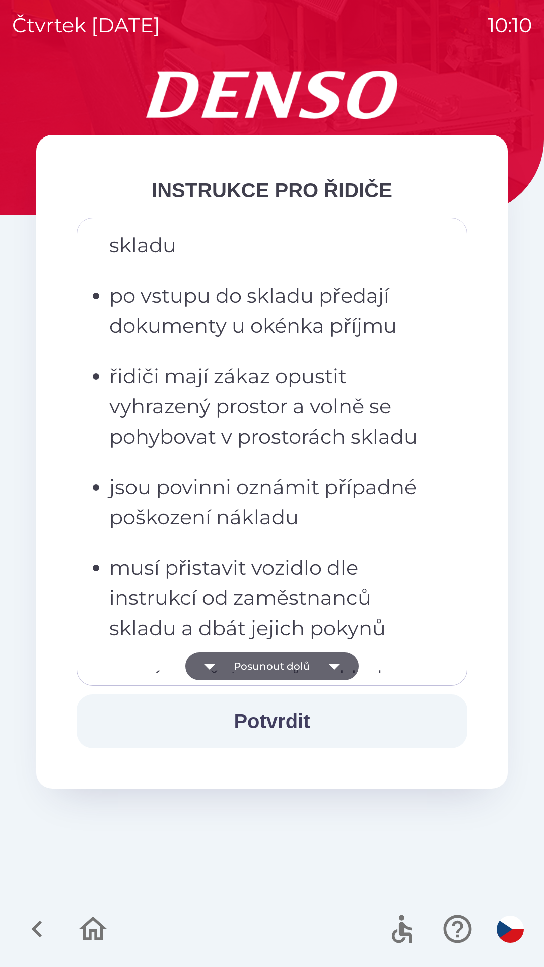
click at [291, 668] on button "Posunout dolů" at bounding box center [271, 666] width 173 height 28
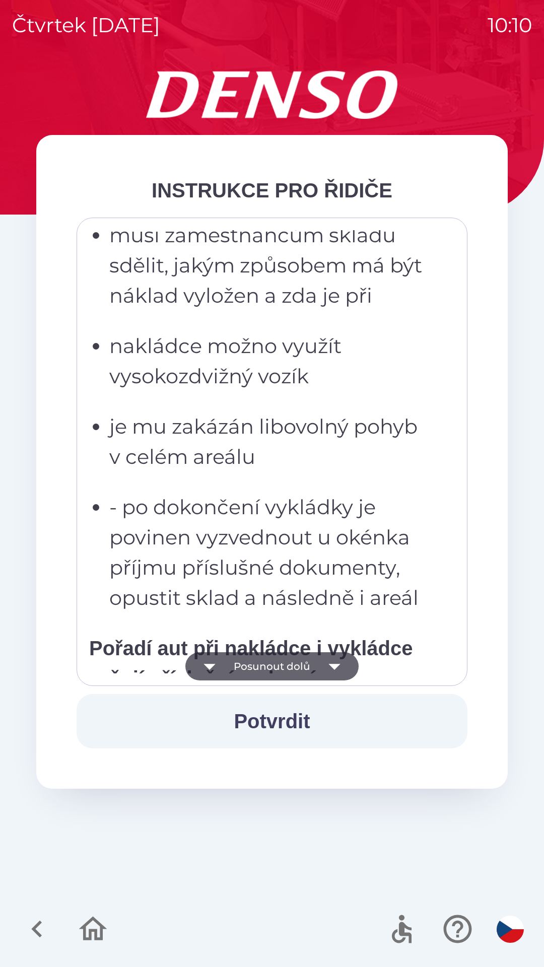
click at [287, 666] on button "Posunout dolů" at bounding box center [271, 666] width 173 height 28
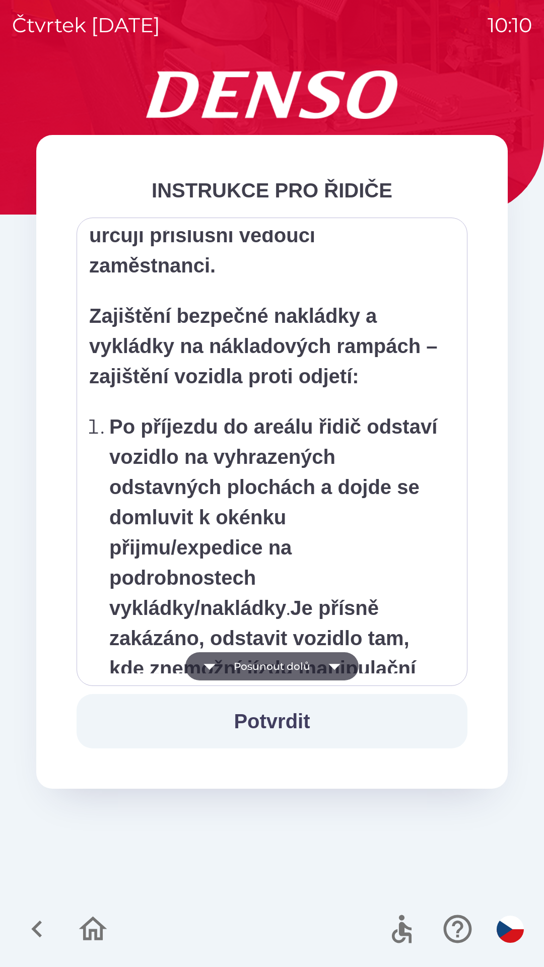
click at [287, 665] on button "Posunout dolů" at bounding box center [271, 666] width 173 height 28
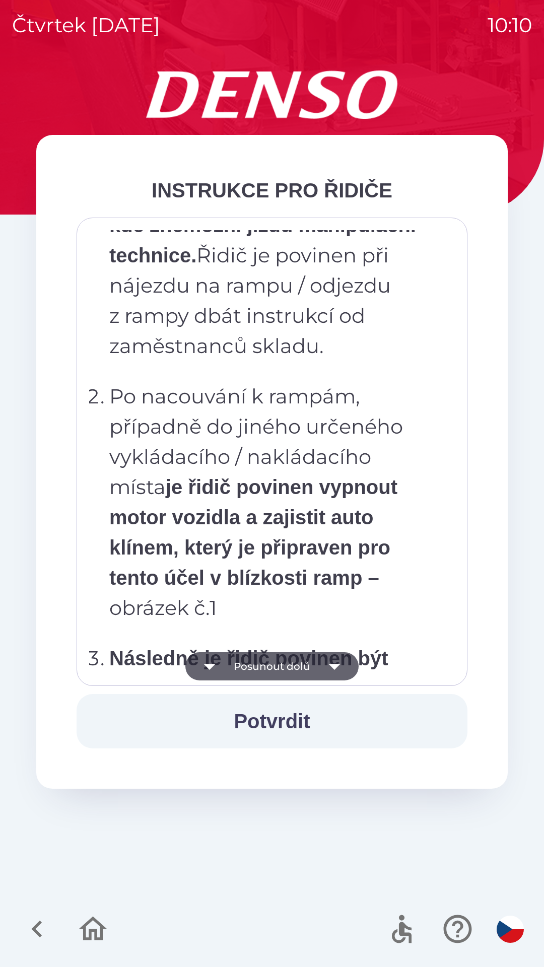
click at [286, 668] on button "Posunout dolů" at bounding box center [271, 666] width 173 height 28
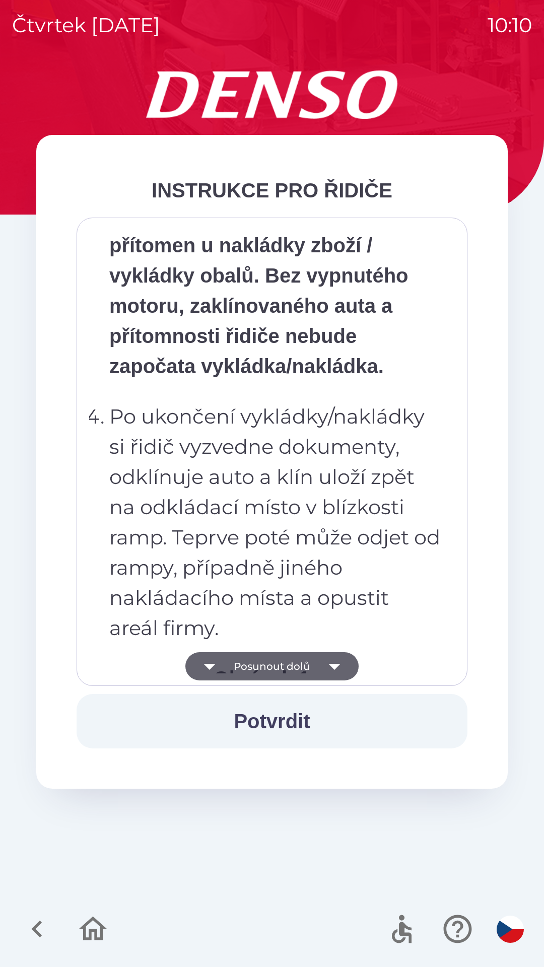
click at [279, 665] on button "Posunout dolů" at bounding box center [271, 666] width 173 height 28
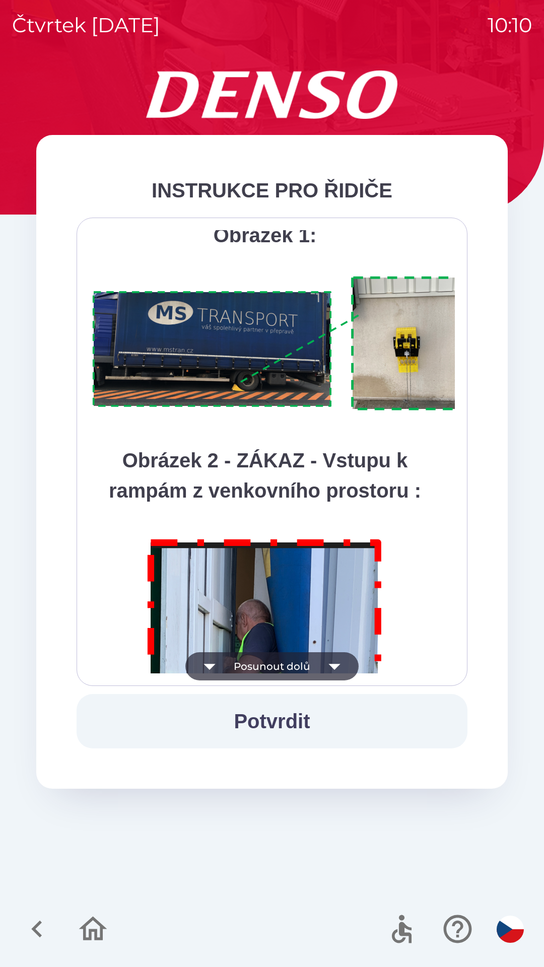
click at [280, 665] on button "Posunout dolů" at bounding box center [271, 666] width 173 height 28
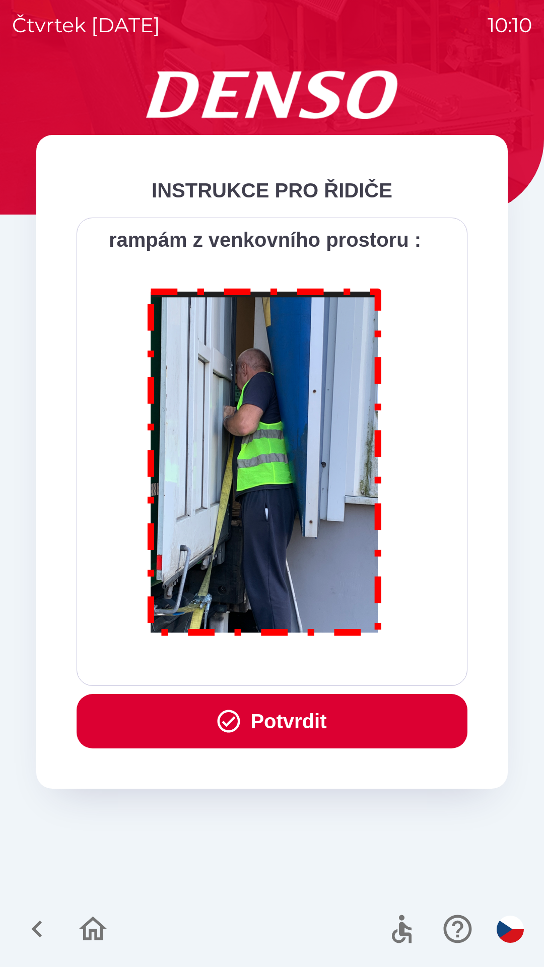
click at [294, 717] on button "Potvrdit" at bounding box center [272, 721] width 391 height 54
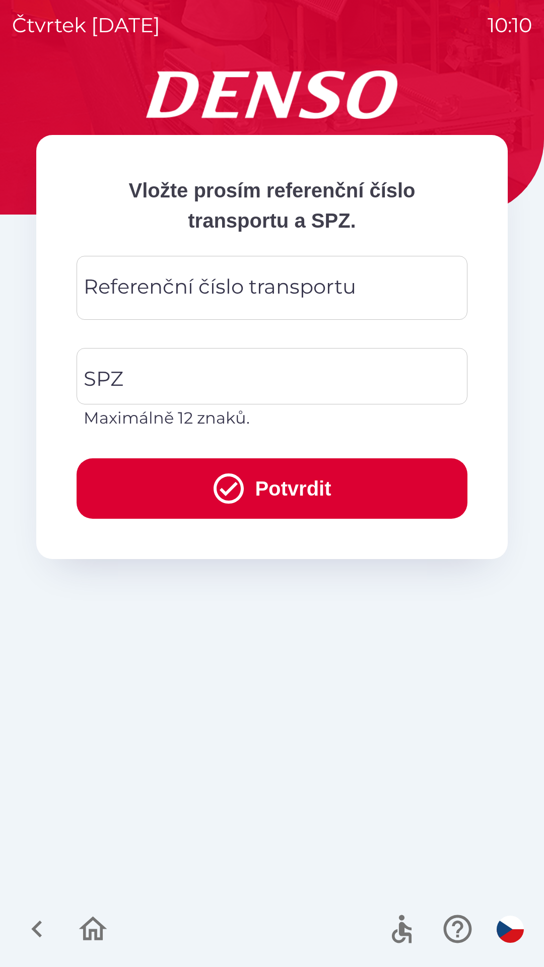
click at [203, 292] on div "Referenční číslo transportu Referenční číslo transportu" at bounding box center [272, 288] width 391 height 64
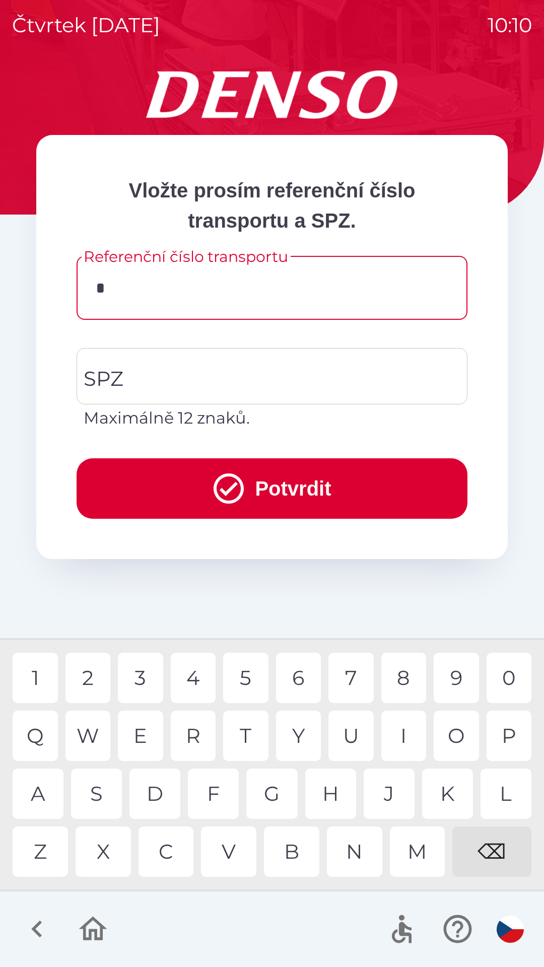
click at [201, 680] on div "4" at bounding box center [193, 678] width 45 height 50
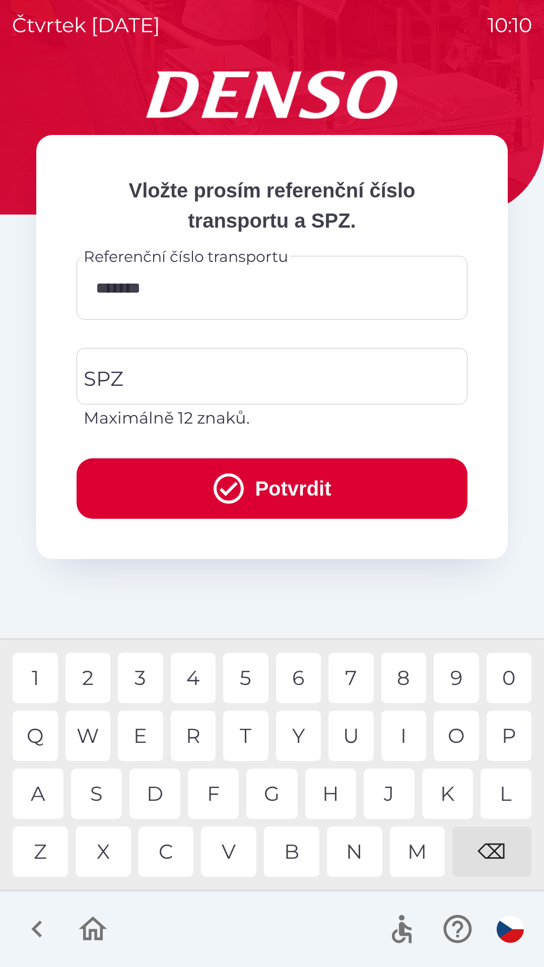
type input "********"
click at [509, 678] on div "0" at bounding box center [509, 678] width 45 height 50
click at [210, 378] on input "SPZ" at bounding box center [264, 376] width 367 height 47
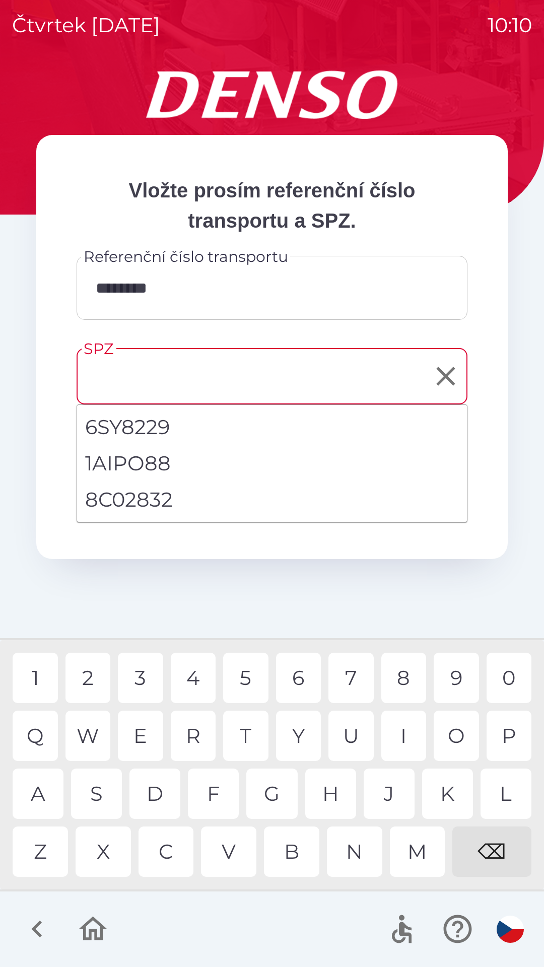
click at [145, 500] on li "8C02832" at bounding box center [272, 500] width 390 height 36
type input "*******"
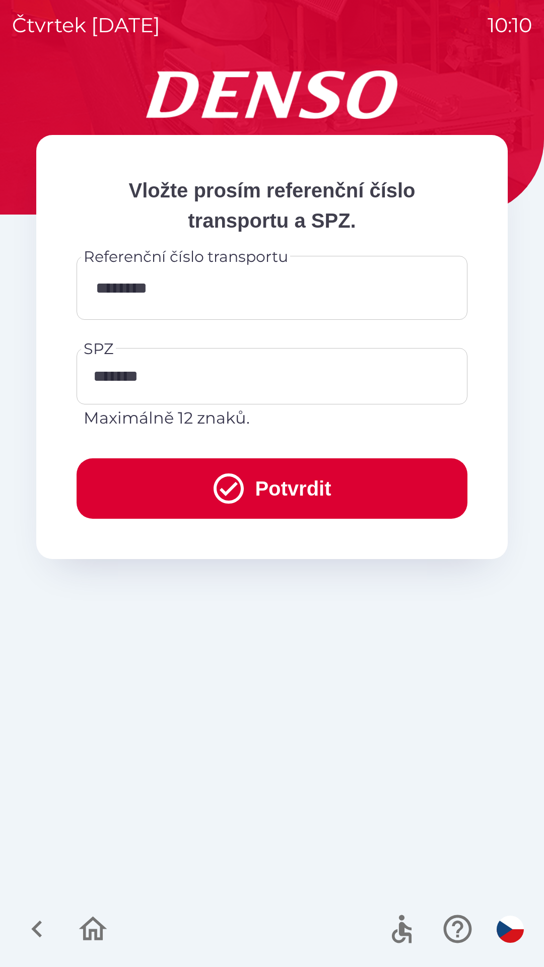
click at [298, 488] on button "Potvrdit" at bounding box center [272, 489] width 391 height 60
